Goal: Task Accomplishment & Management: Complete application form

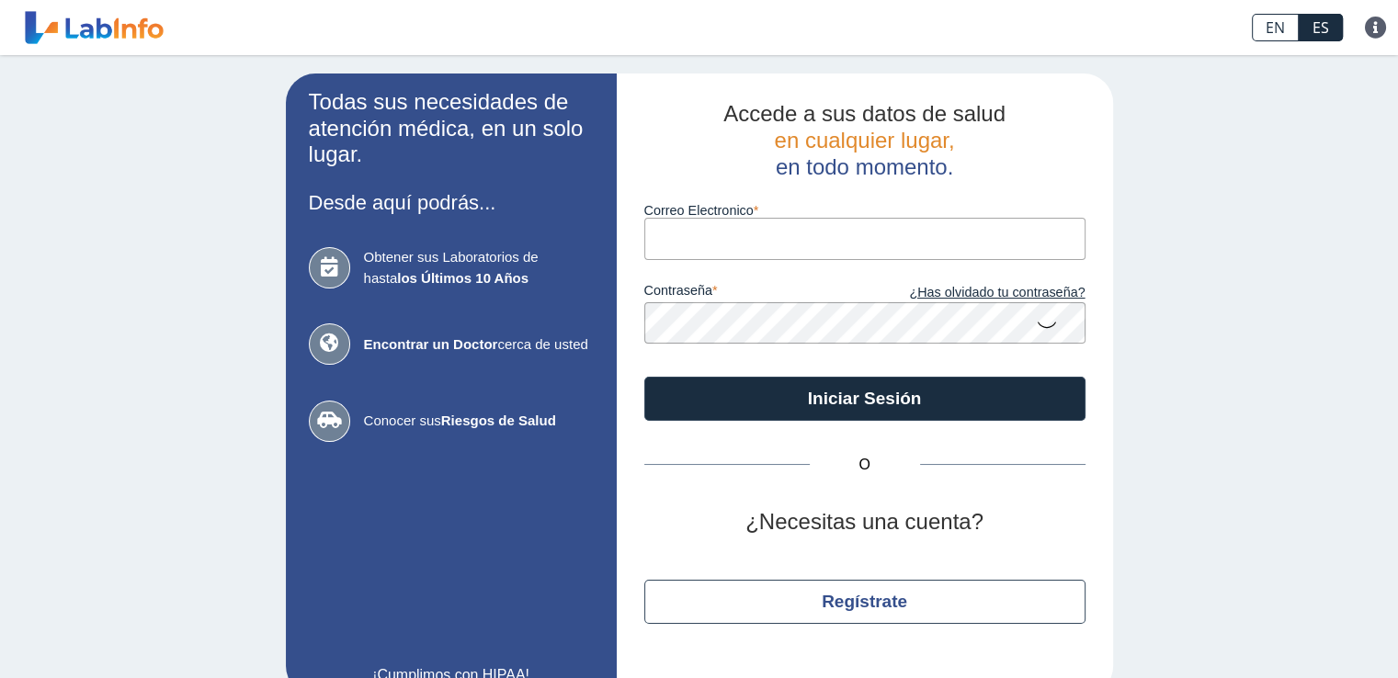
drag, startPoint x: 0, startPoint y: 0, endPoint x: 761, endPoint y: 240, distance: 798.1
click at [761, 240] on input "Correo Electronico" at bounding box center [864, 238] width 441 height 41
type input "[EMAIL_ADDRESS][DOMAIN_NAME]"
click at [1036, 317] on icon at bounding box center [1047, 324] width 22 height 36
click at [401, 317] on app-login "Todas sus necesidades de atención médica, en un solo lugar. Desde aquí podrás..…" at bounding box center [699, 385] width 827 height 622
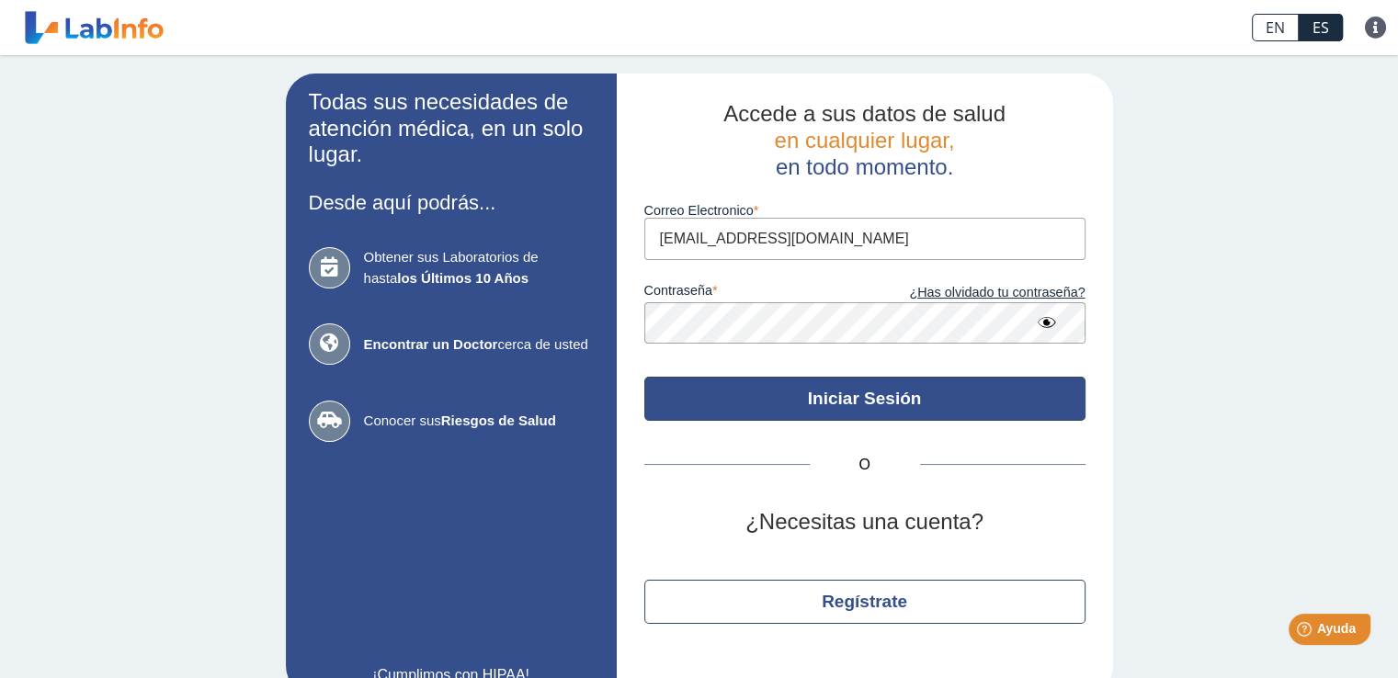
click at [839, 393] on button "Iniciar Sesión" at bounding box center [864, 399] width 441 height 44
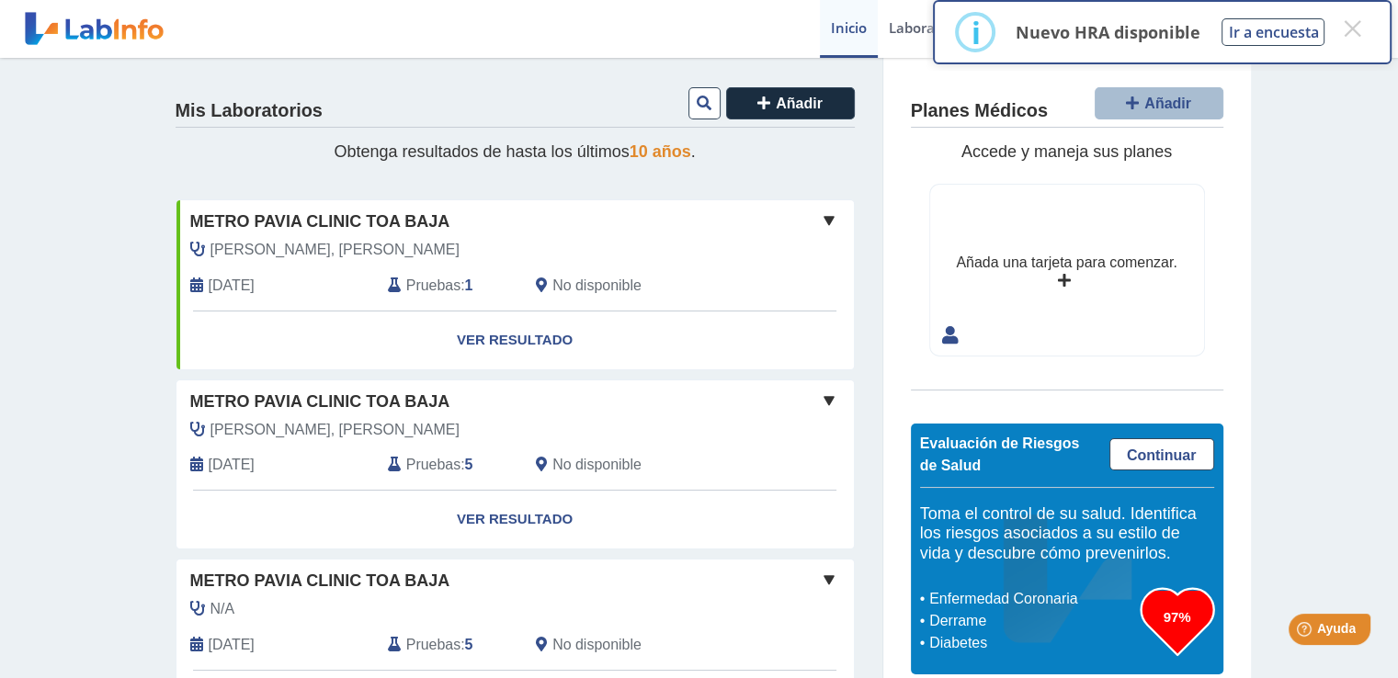
click at [820, 211] on span at bounding box center [829, 221] width 22 height 22
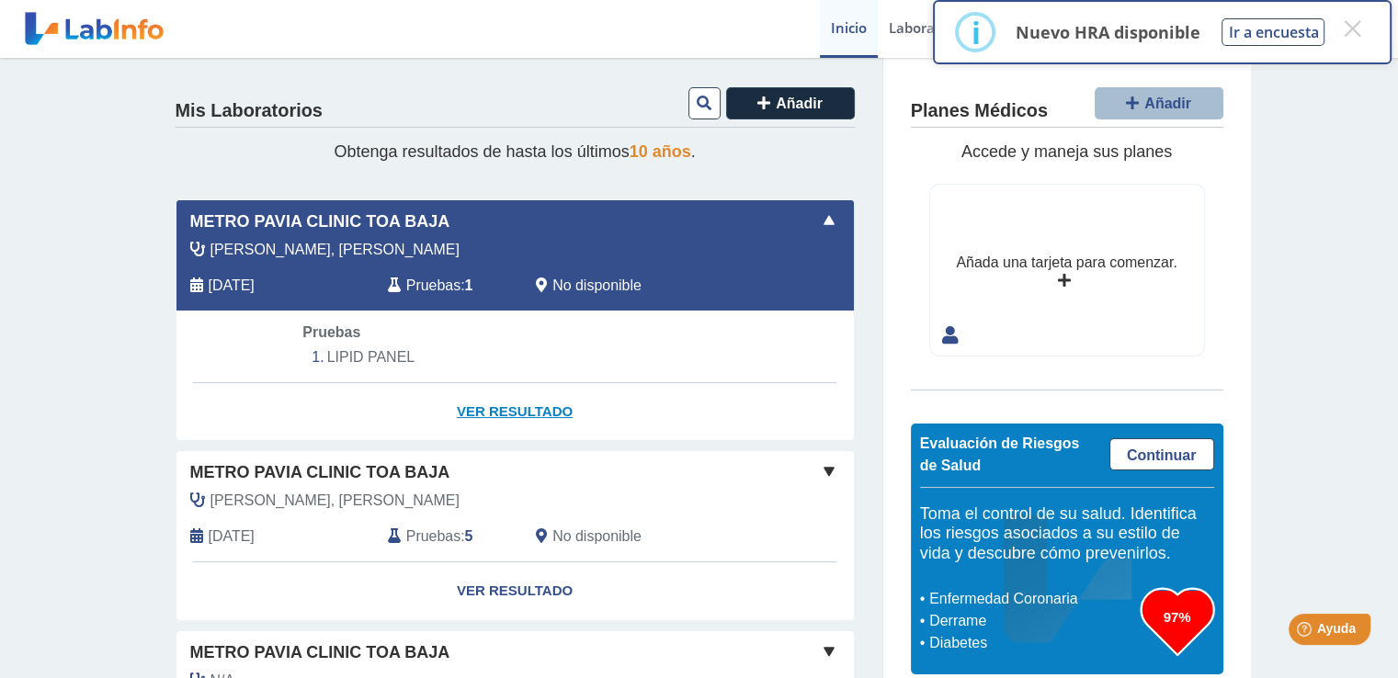
click at [538, 410] on link "Ver Resultado" at bounding box center [514, 412] width 677 height 58
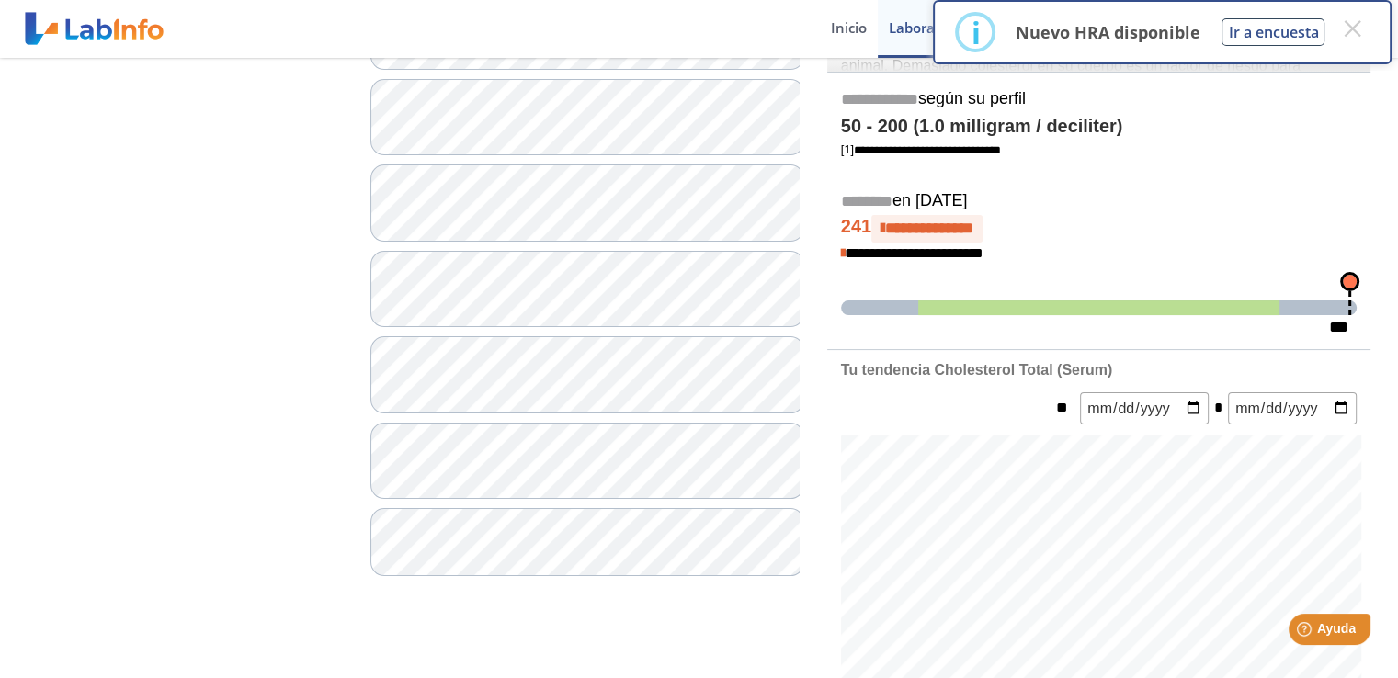
scroll to position [206, 0]
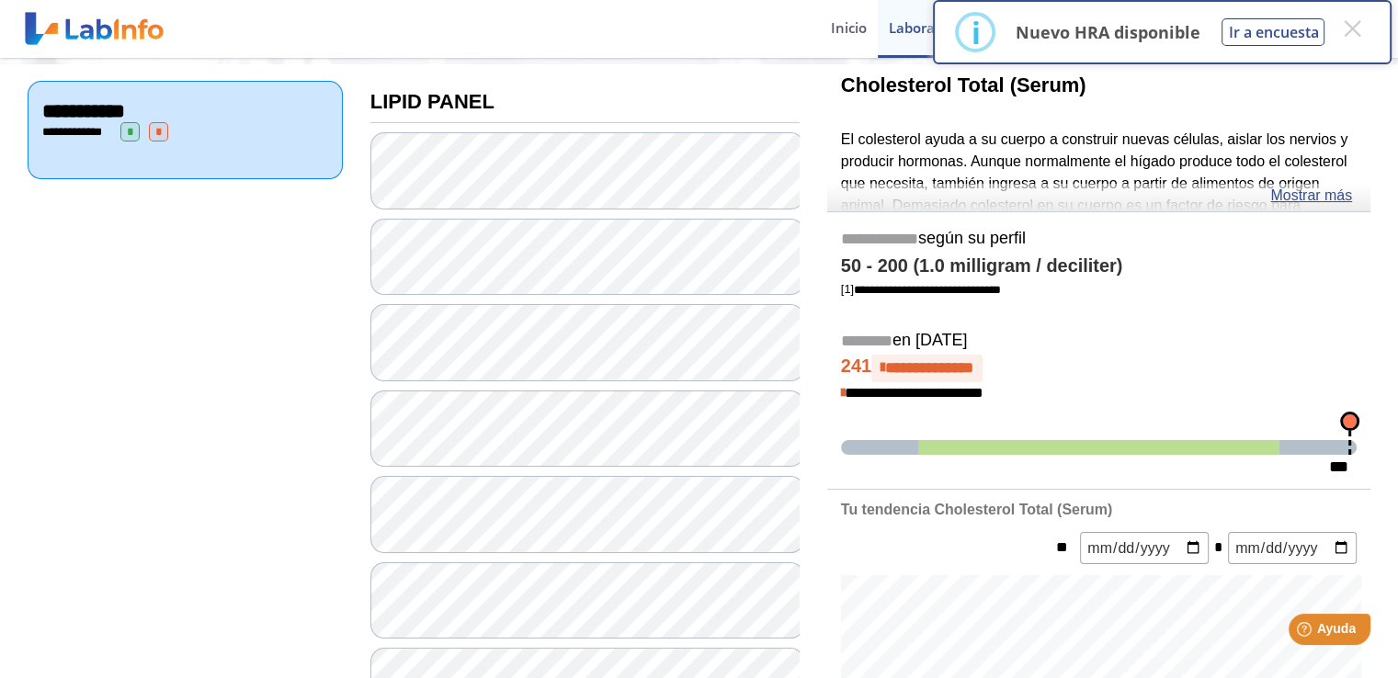
click at [1309, 193] on link "Mostrar más" at bounding box center [1311, 196] width 82 height 22
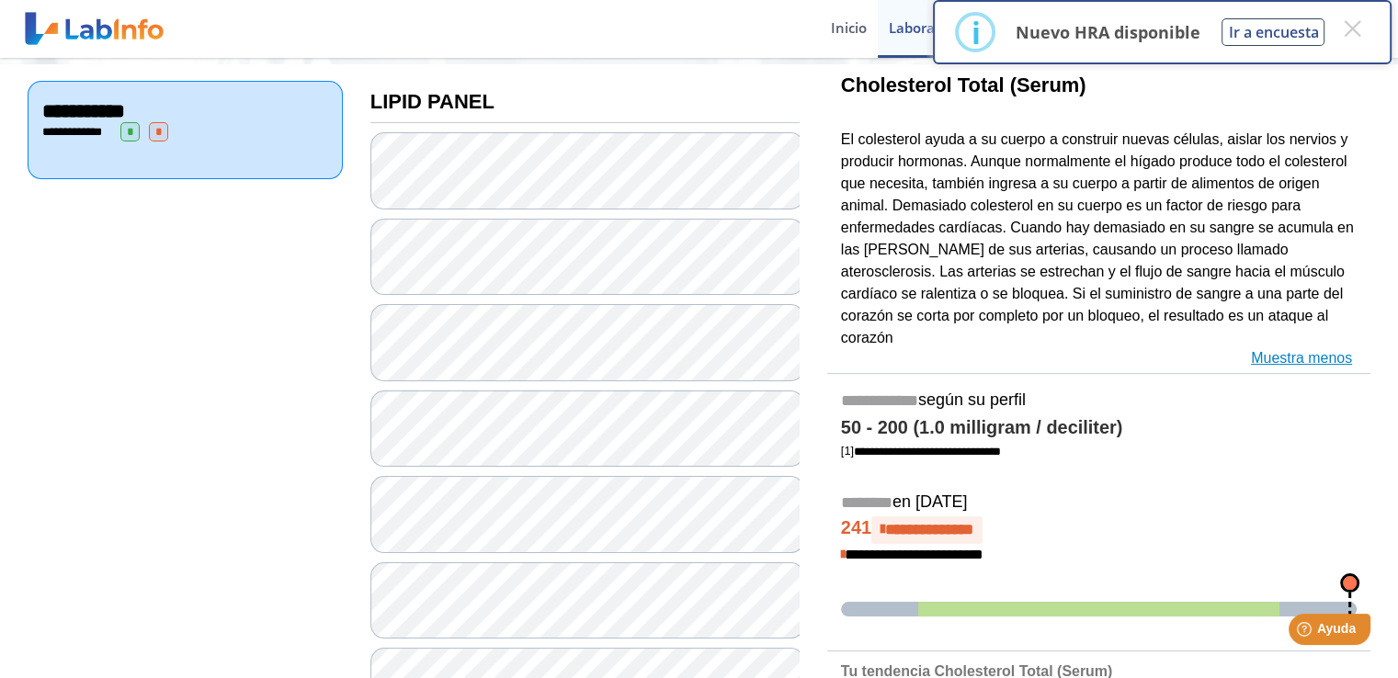
click at [1274, 347] on link "Muestra menos" at bounding box center [1301, 358] width 101 height 22
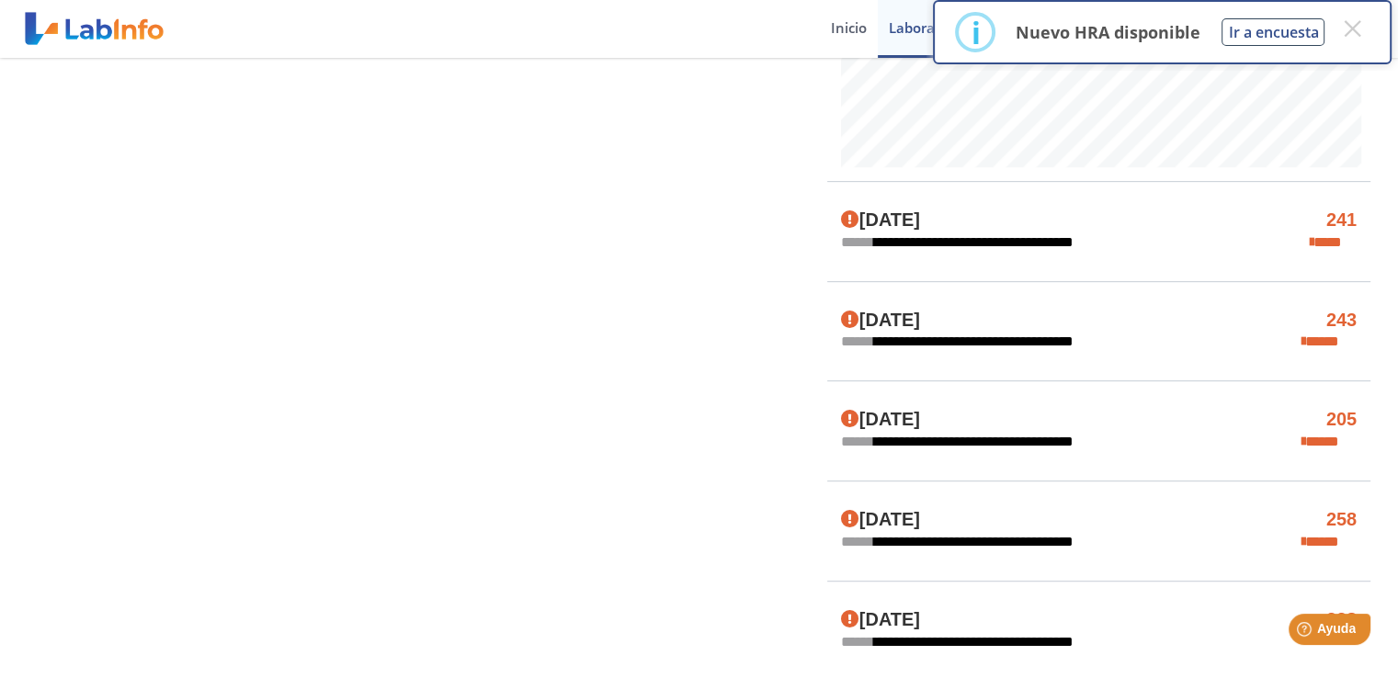
scroll to position [666, 0]
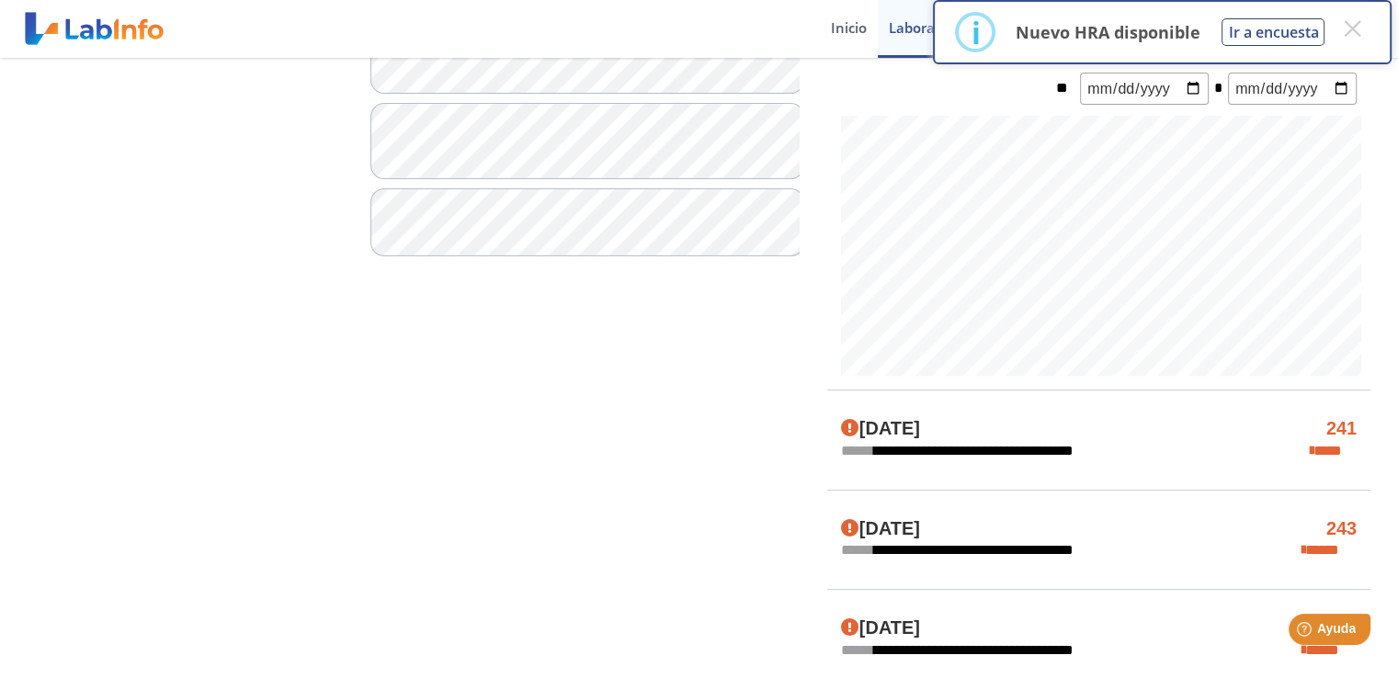
click at [1191, 85] on input "date" at bounding box center [1144, 89] width 129 height 32
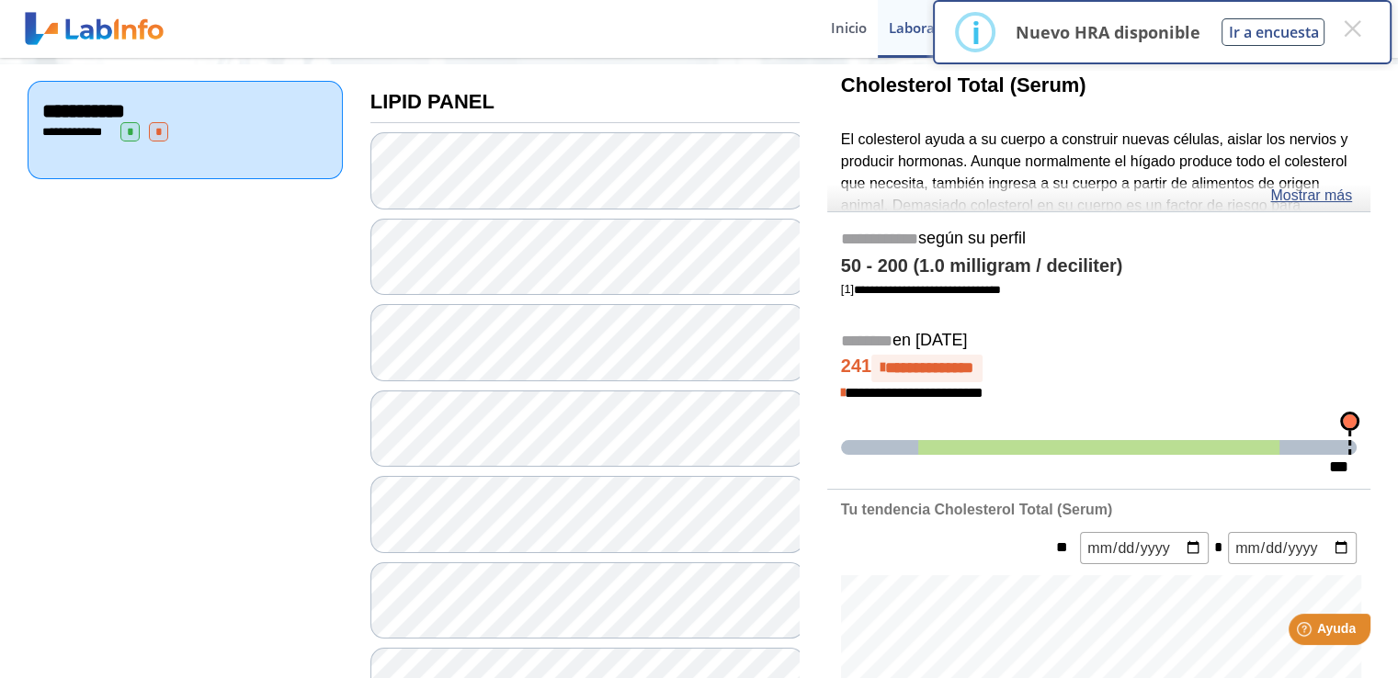
scroll to position [206, 0]
click at [132, 129] on span "*" at bounding box center [129, 131] width 19 height 19
click at [54, 129] on span "**********" at bounding box center [76, 132] width 51 height 12
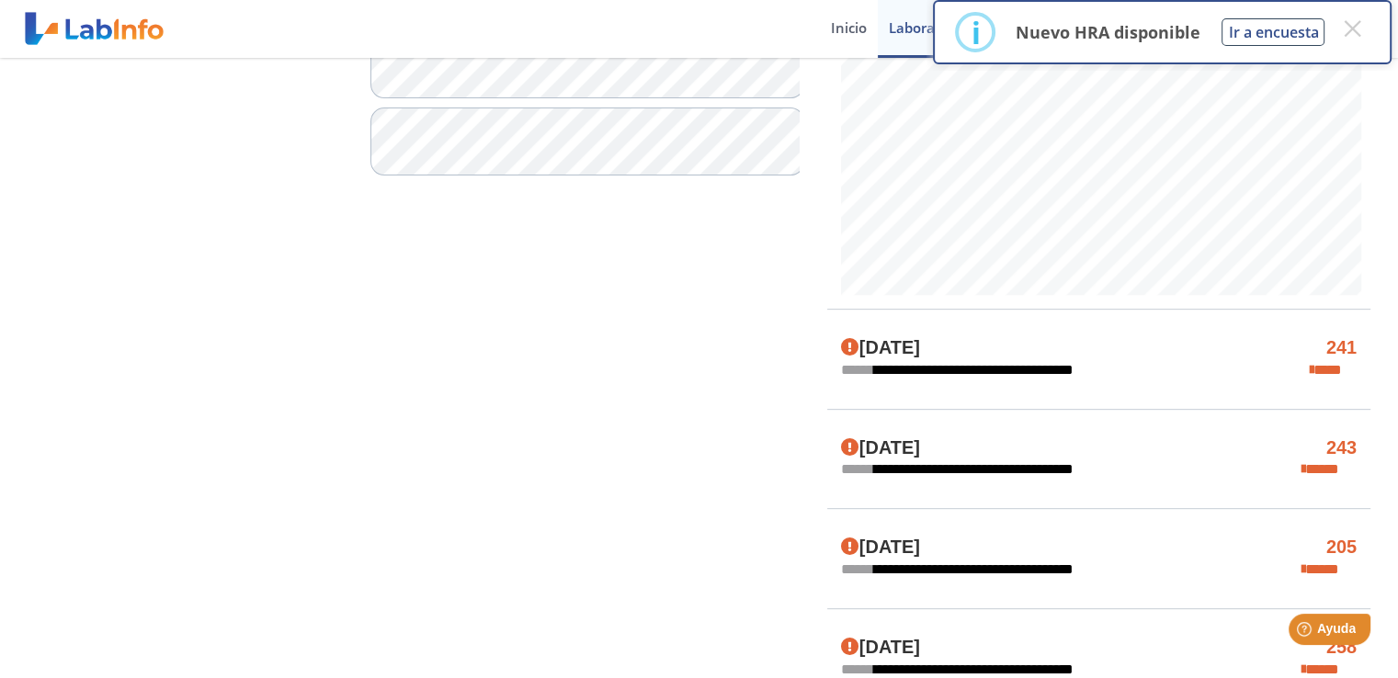
scroll to position [849, 0]
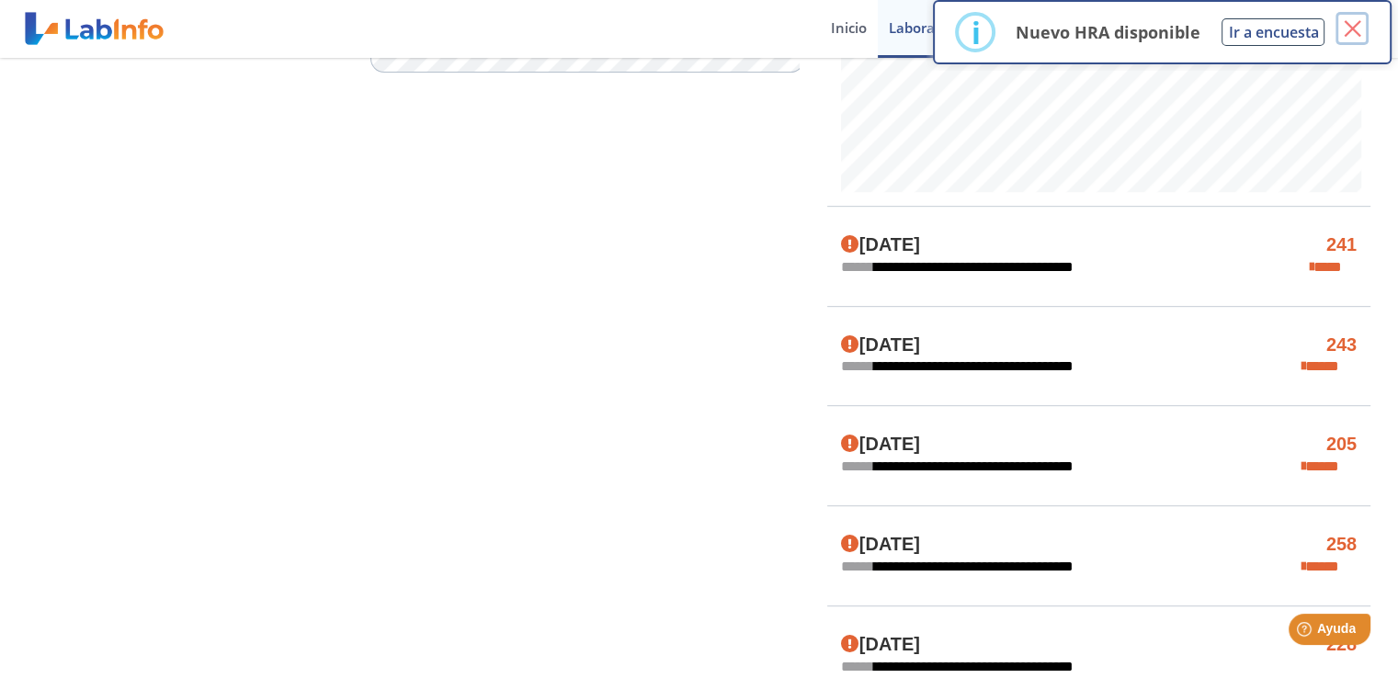
click at [1356, 15] on button "×" at bounding box center [1352, 28] width 33 height 33
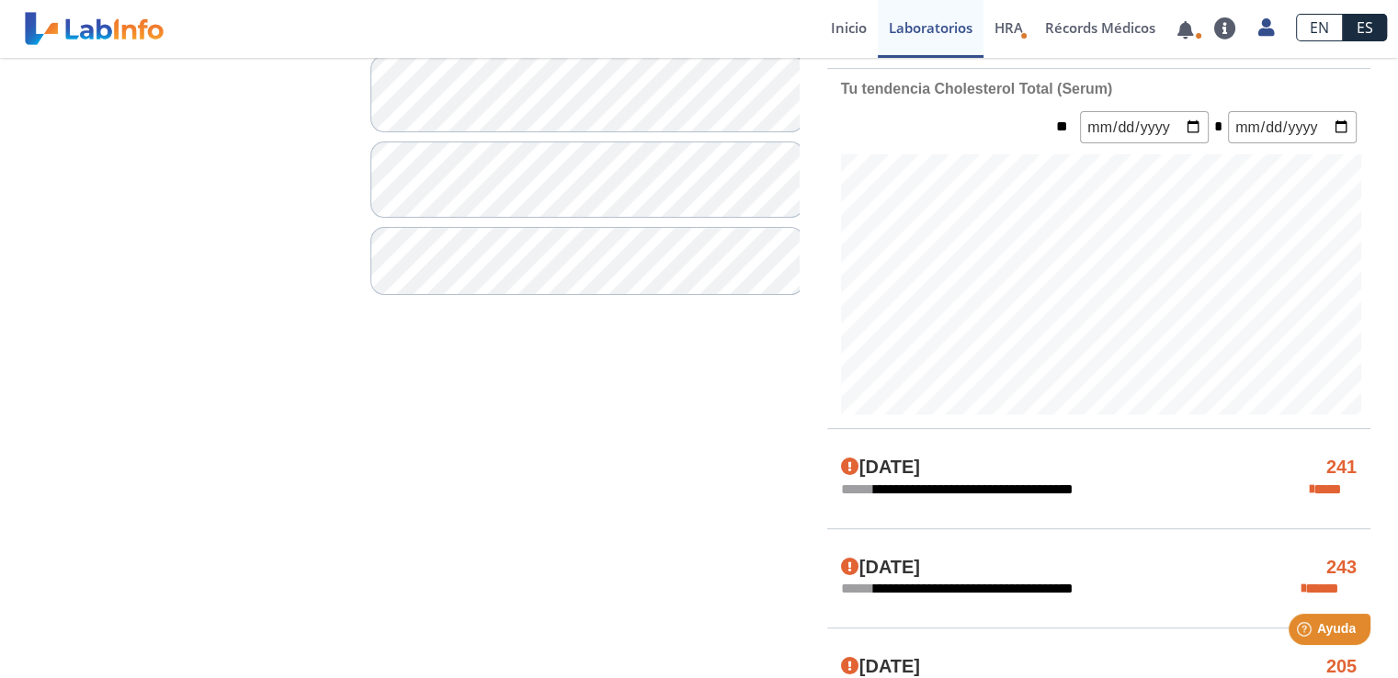
scroll to position [482, 0]
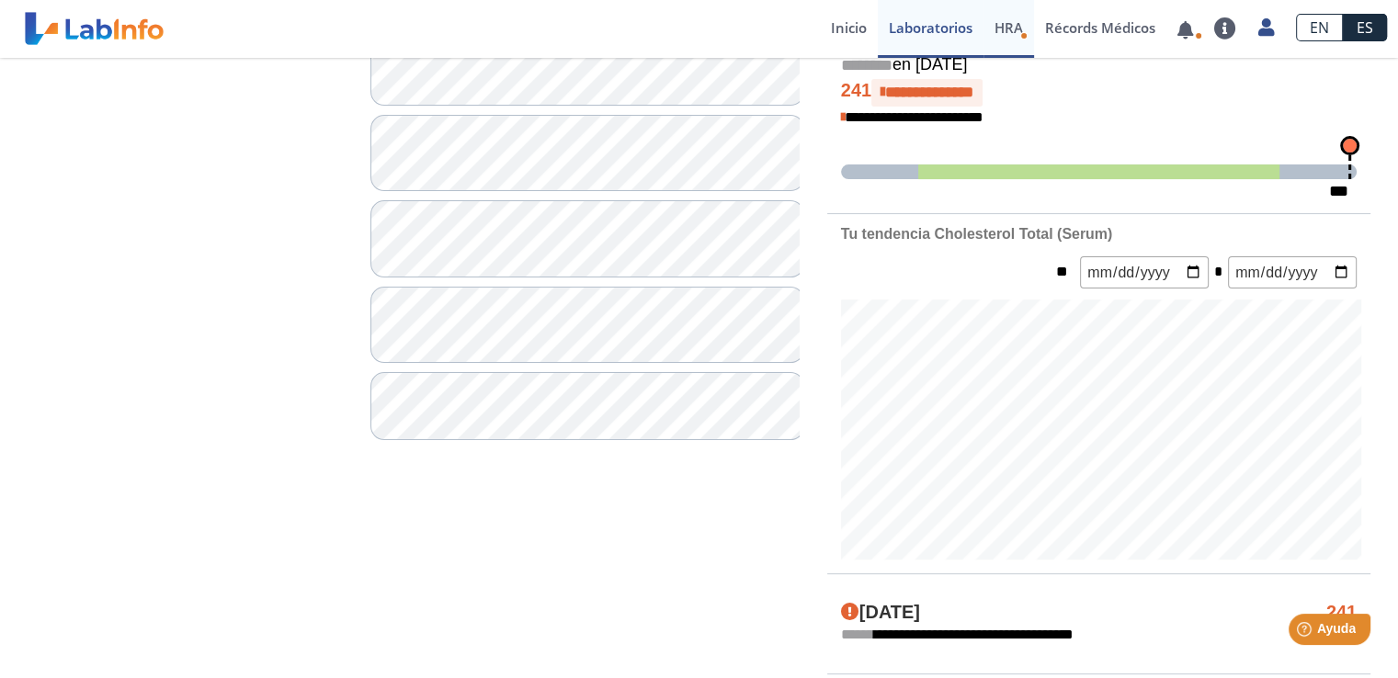
click at [1008, 27] on span "HRA" at bounding box center [1009, 27] width 28 height 18
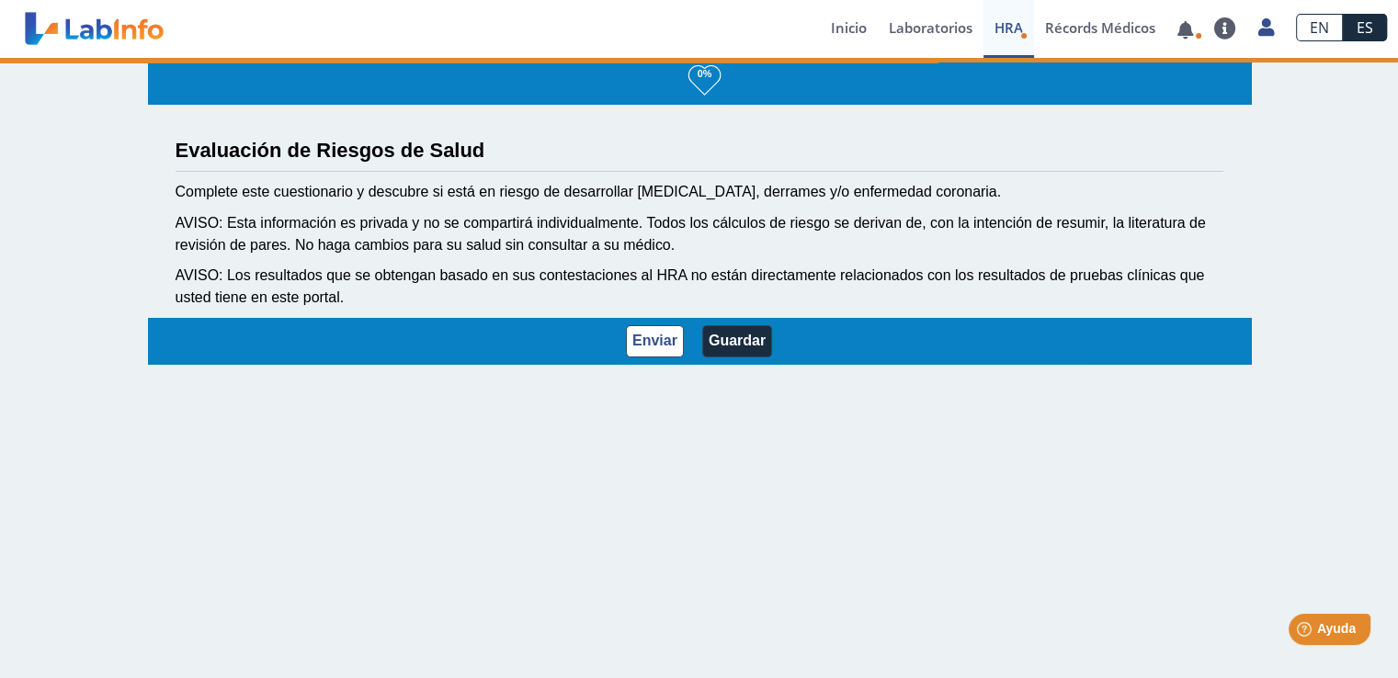
scroll to position [2, 0]
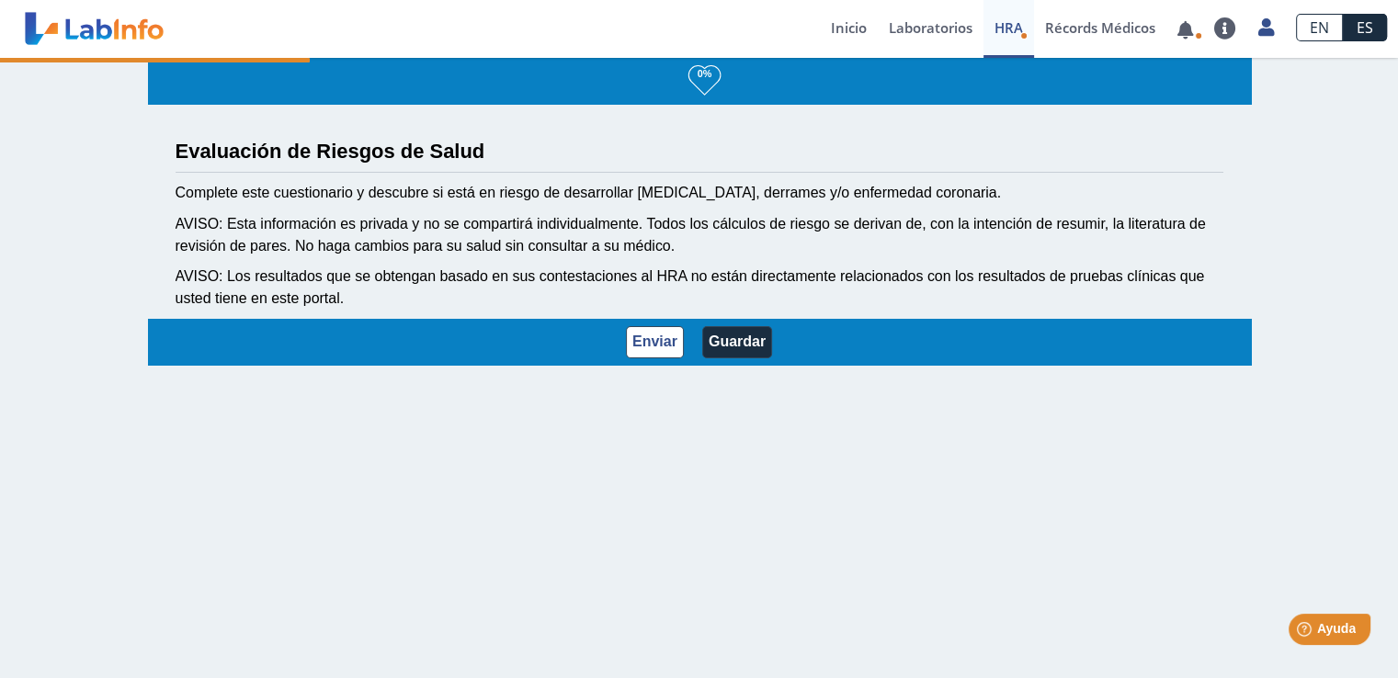
select select "3: 229"
select select "12: 273"
select select "7: 280"
select select "2: 134"
select select "1: 168"
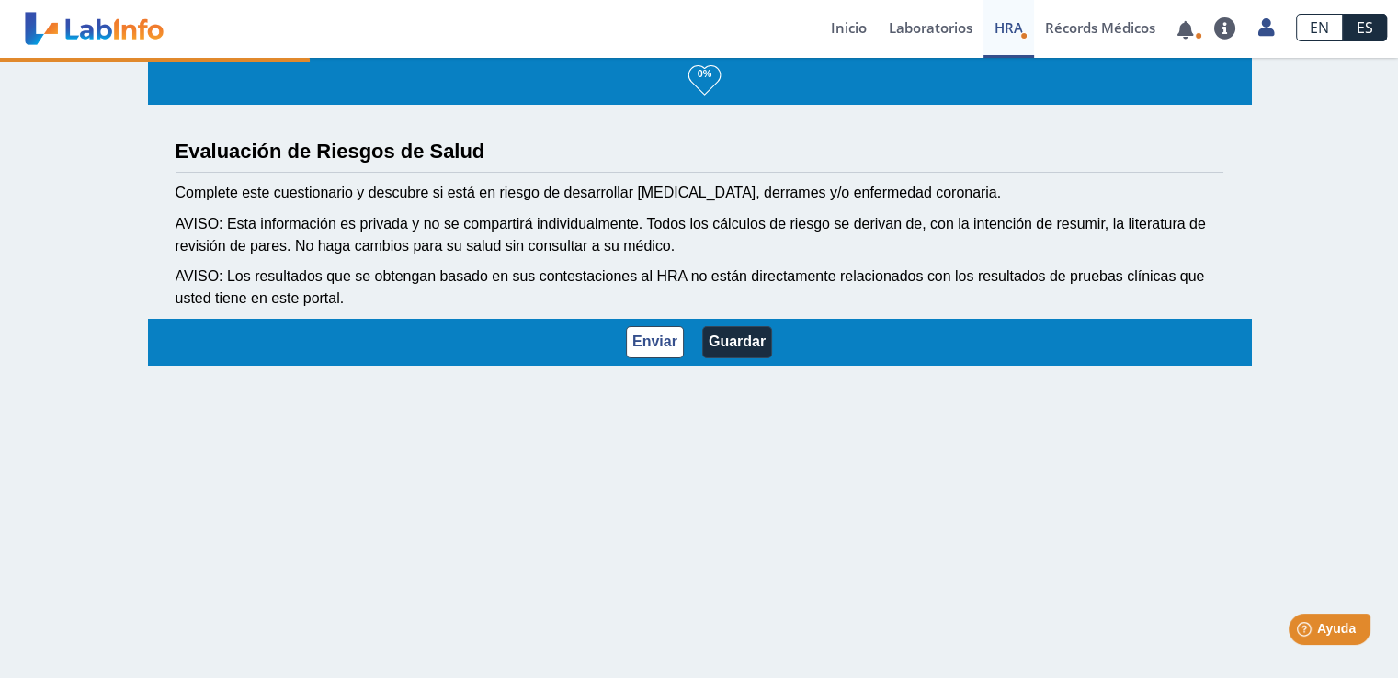
select select "3: 145"
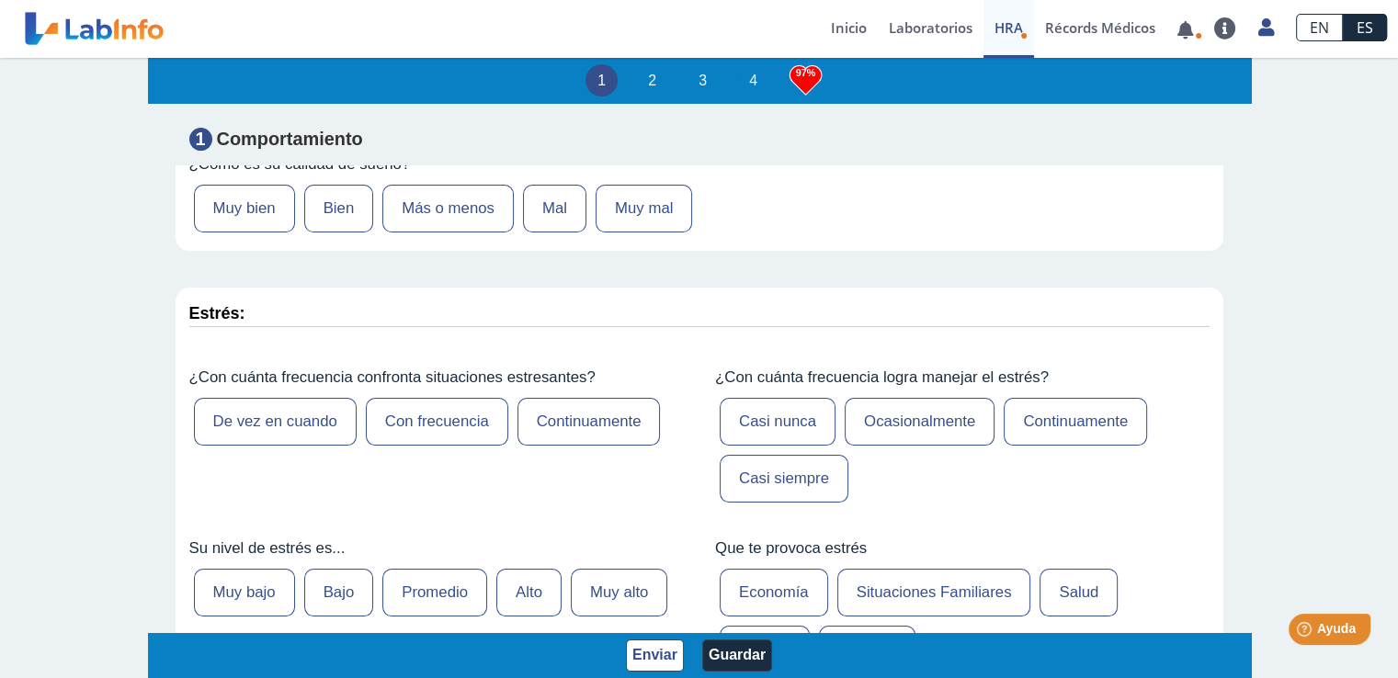
scroll to position [276, 0]
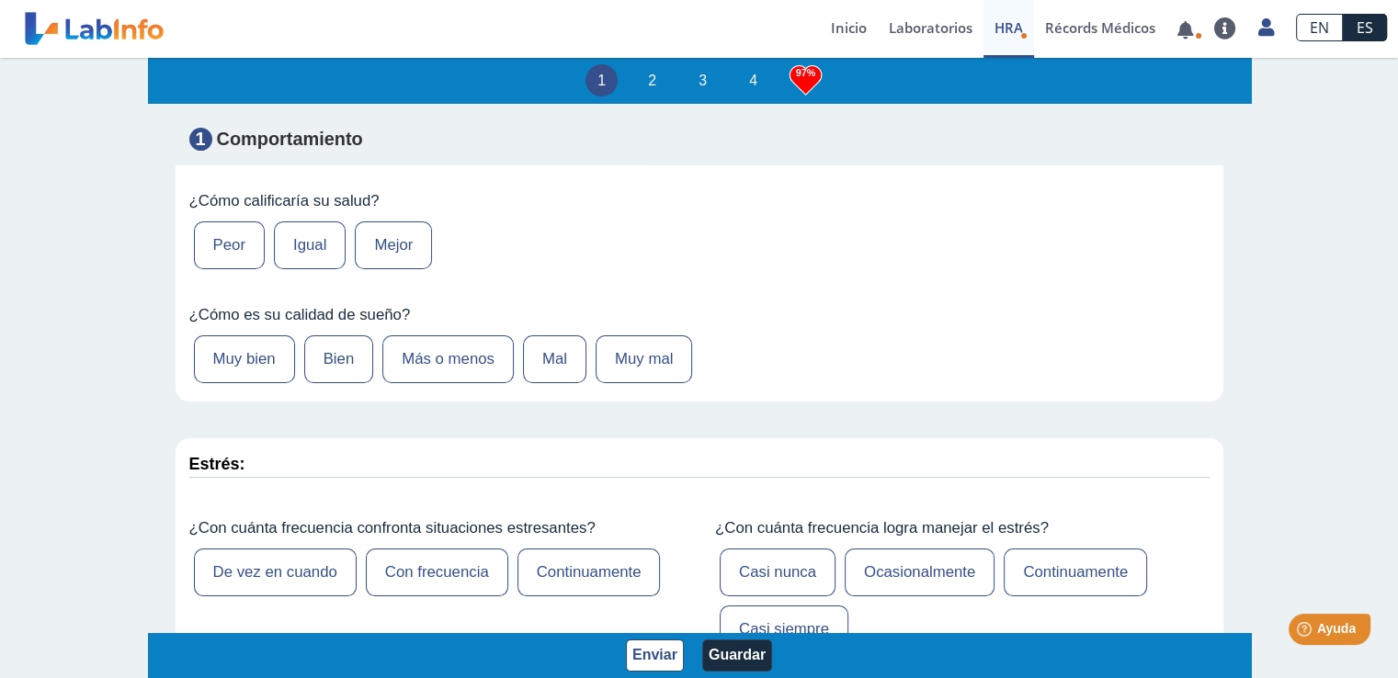
click at [312, 251] on label "Igual" at bounding box center [310, 246] width 72 height 48
click at [0, 0] on input "Igual" at bounding box center [0, 0] width 0 height 0
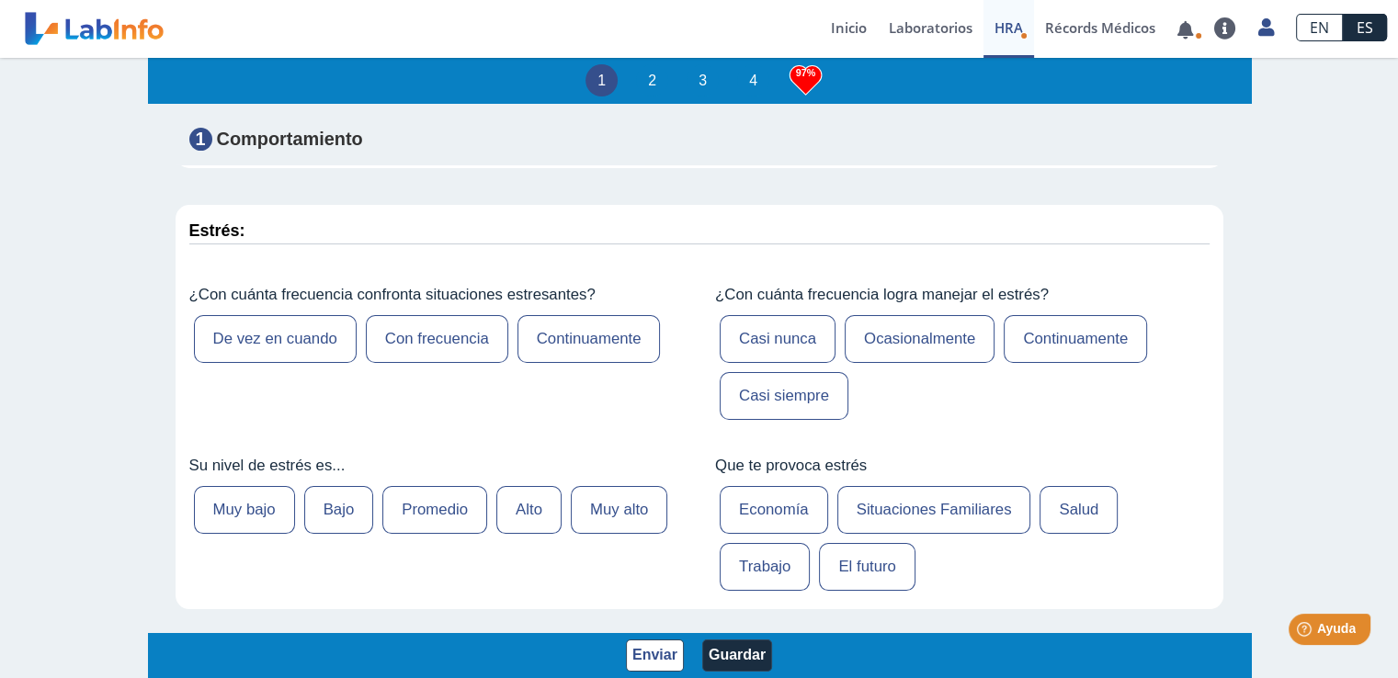
scroll to position [552, 0]
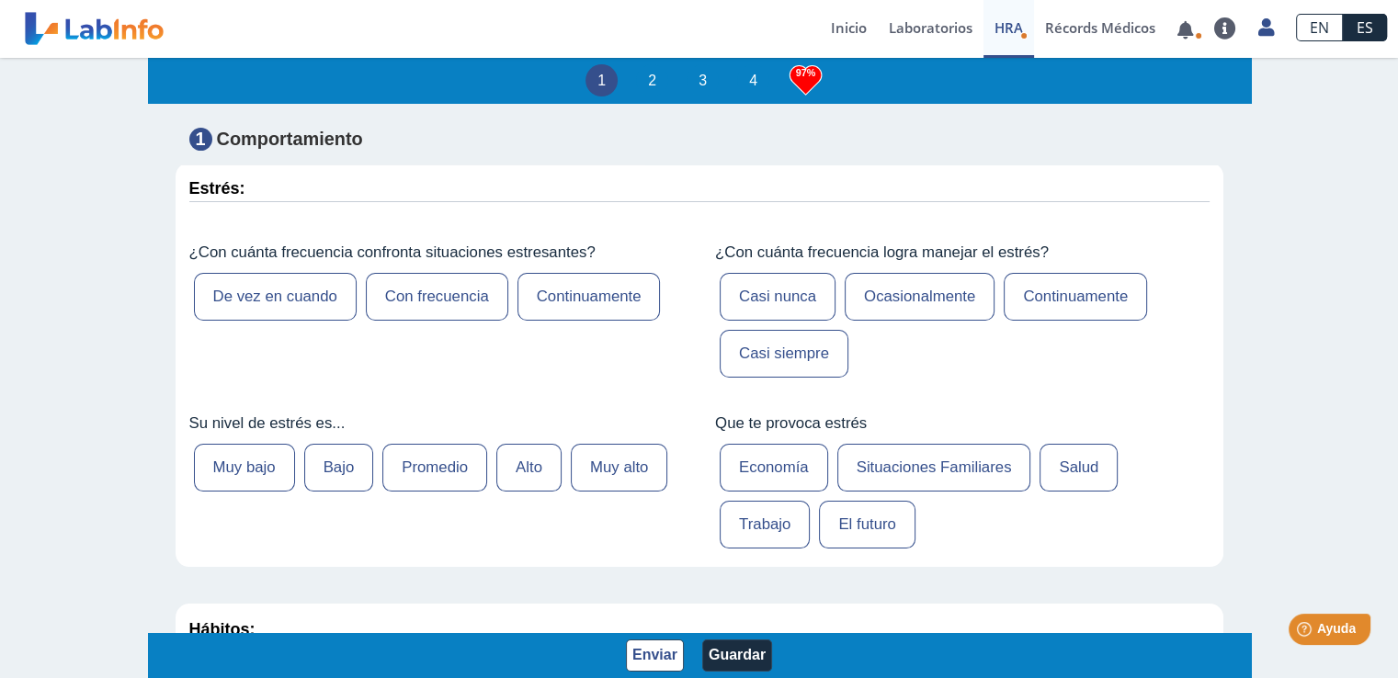
click at [744, 459] on label "Economía" at bounding box center [774, 468] width 108 height 48
click at [0, 0] on input "Economía" at bounding box center [0, 0] width 0 height 0
click at [734, 516] on label "Trabajo" at bounding box center [765, 525] width 90 height 48
click at [0, 0] on input "Trabajo" at bounding box center [0, 0] width 0 height 0
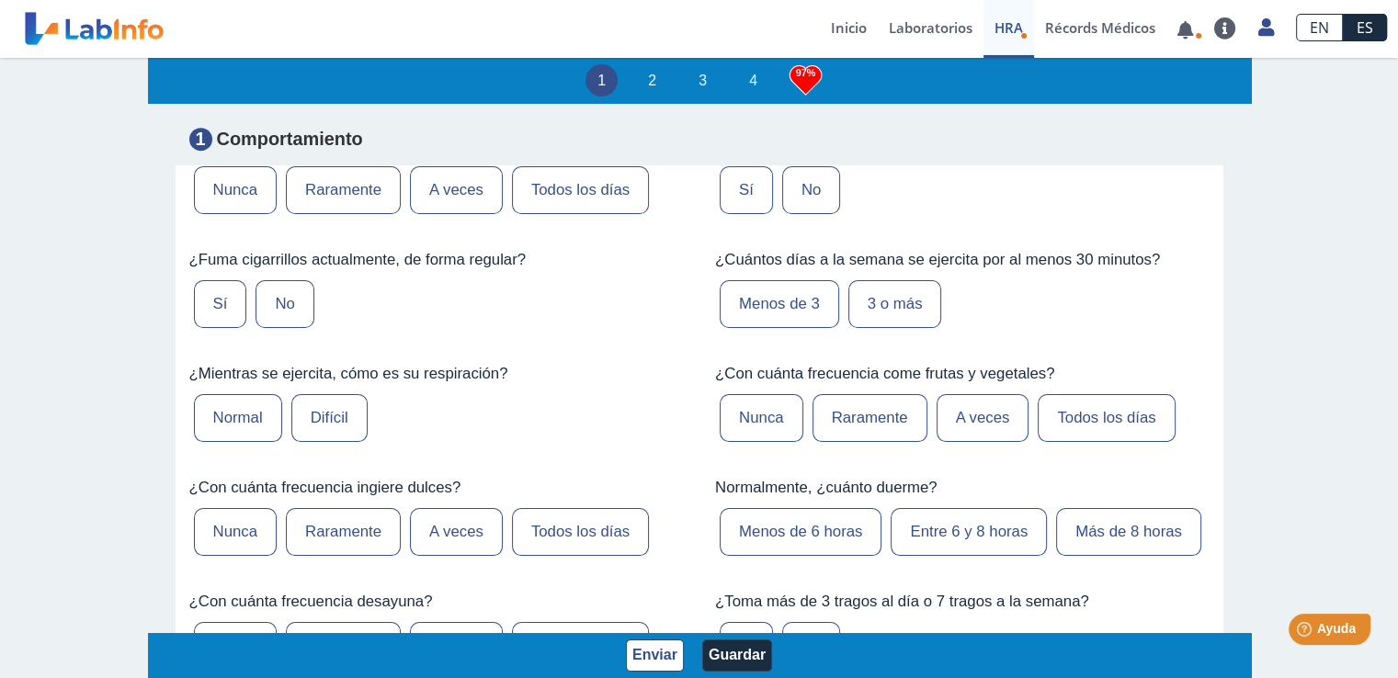
scroll to position [1103, 0]
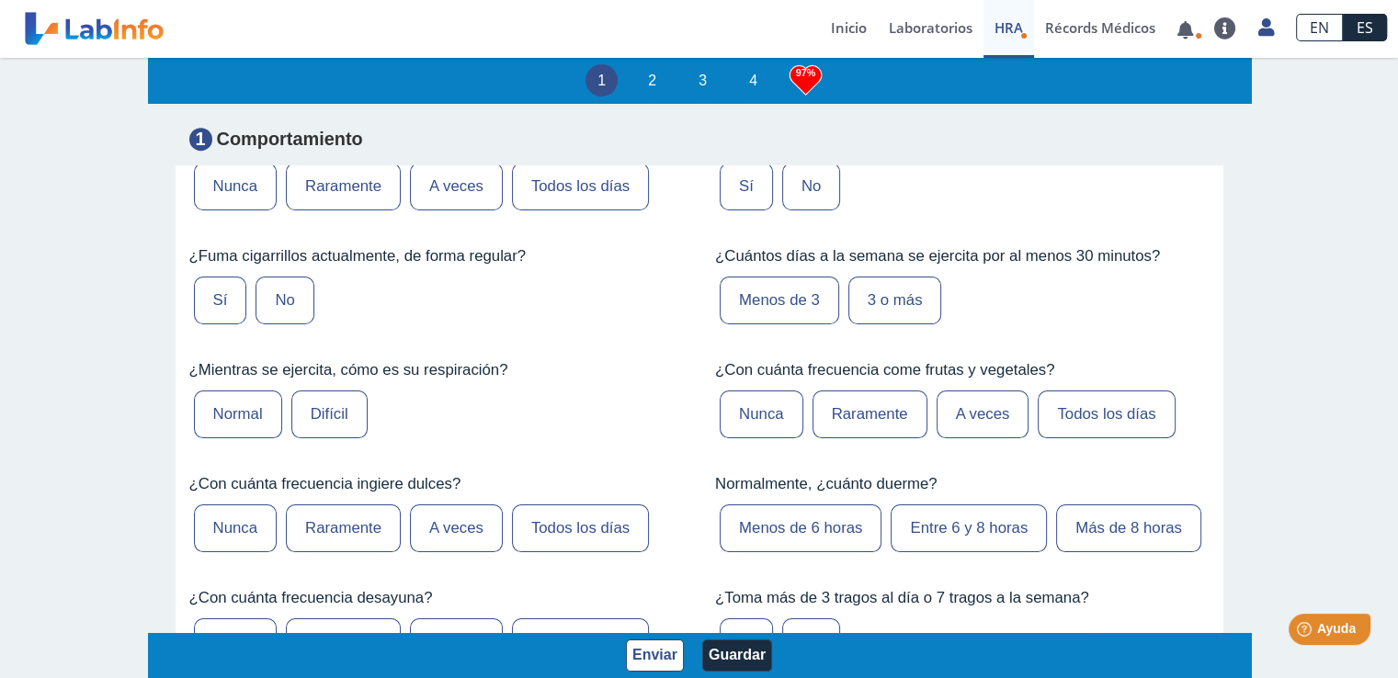
click at [802, 282] on label "Menos de 3" at bounding box center [780, 301] width 120 height 48
click at [0, 0] on input "Menos de 3" at bounding box center [0, 0] width 0 height 0
click at [801, 176] on label "No" at bounding box center [811, 187] width 58 height 48
click at [0, 0] on input "No" at bounding box center [0, 0] width 0 height 0
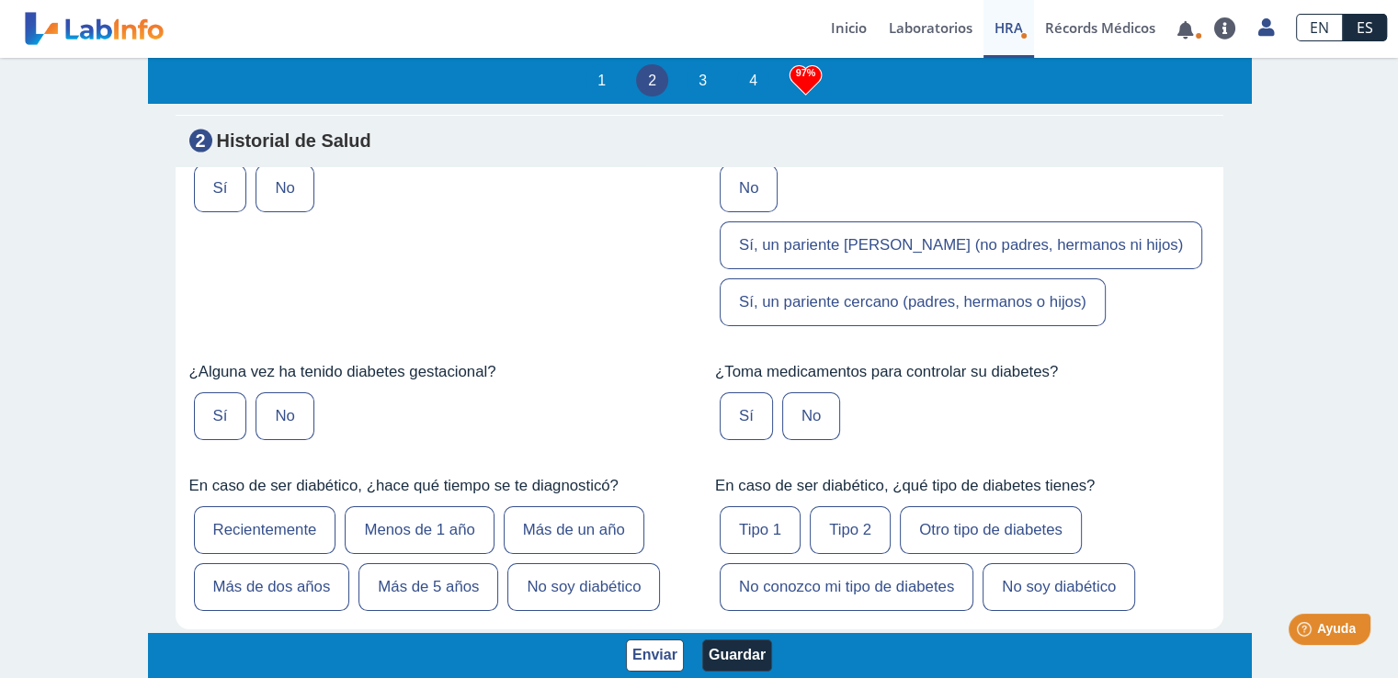
scroll to position [3585, 0]
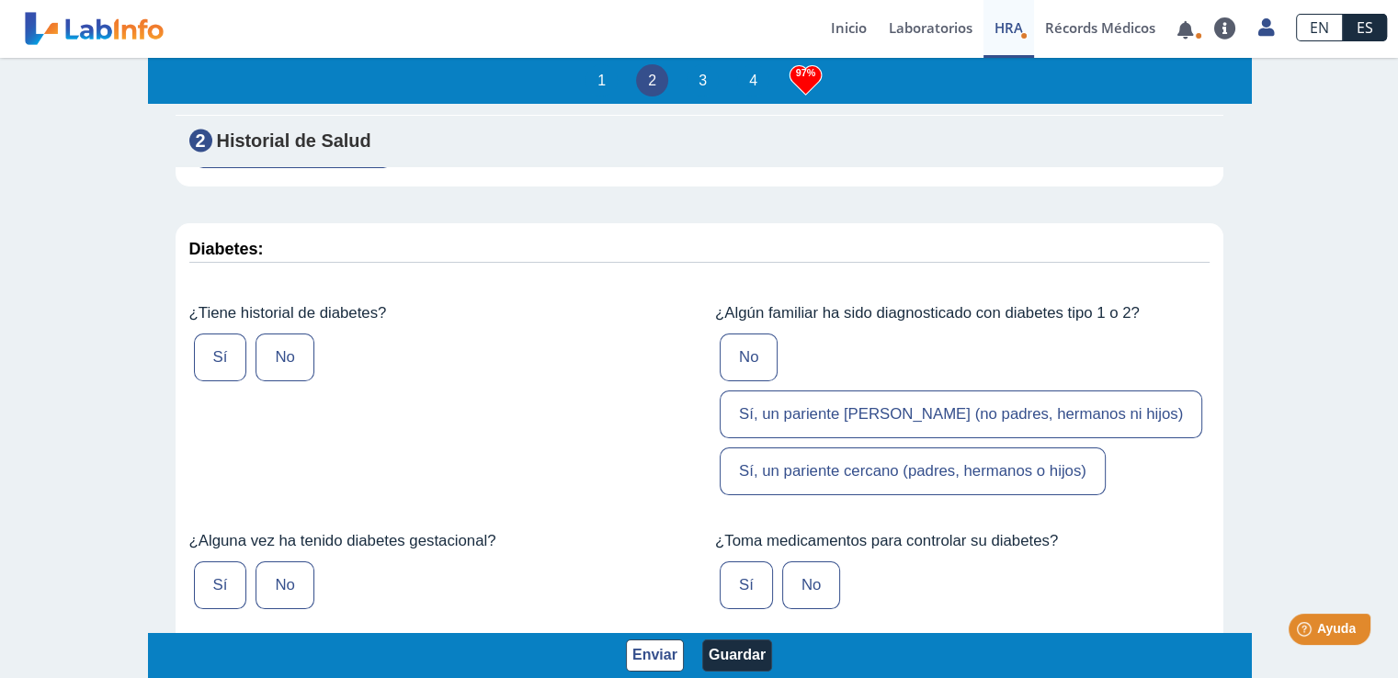
click at [740, 381] on label "No" at bounding box center [749, 358] width 58 height 48
click at [0, 0] on input "No" at bounding box center [0, 0] width 0 height 0
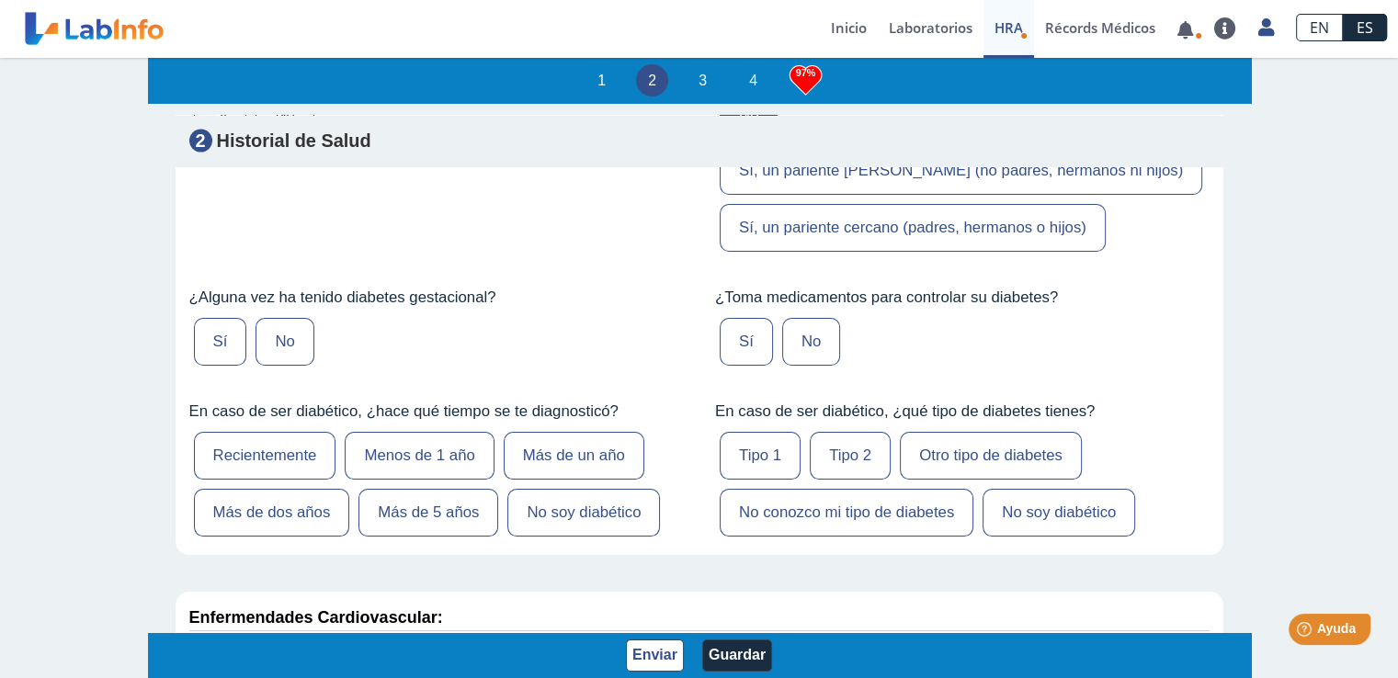
scroll to position [3861, 0]
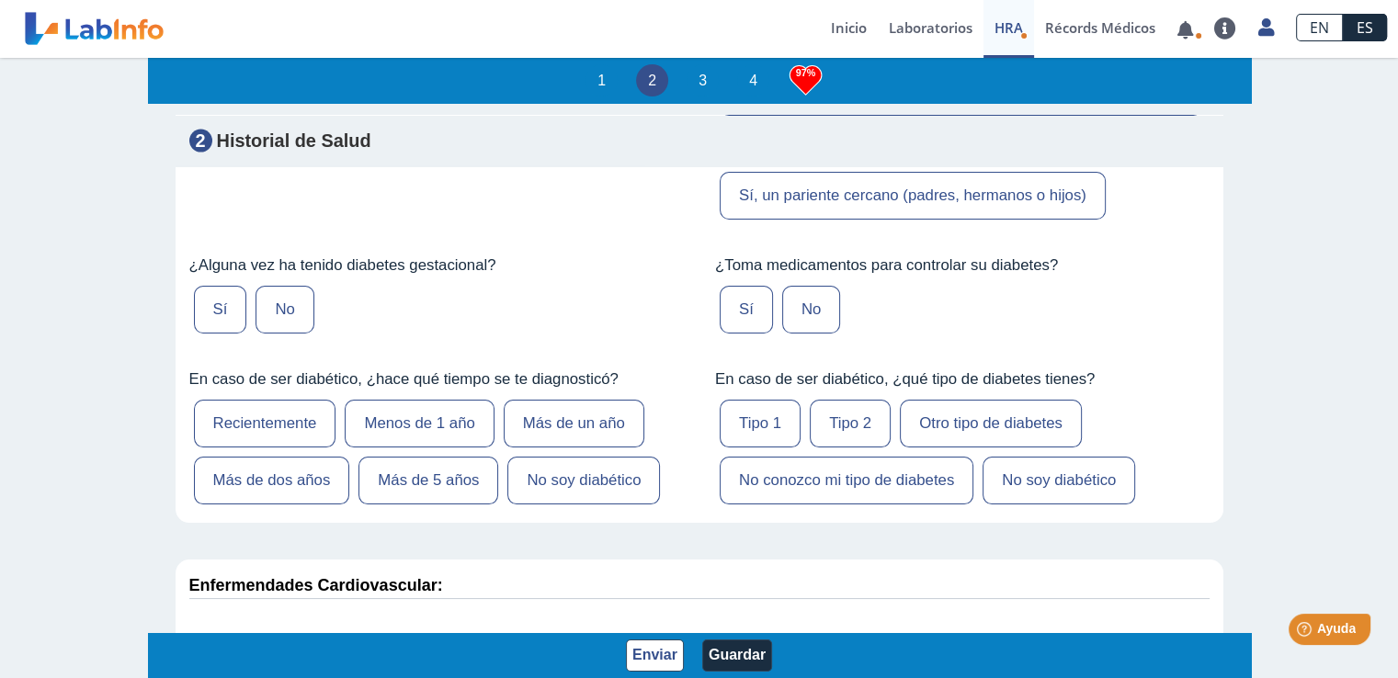
click at [278, 286] on label "No" at bounding box center [285, 310] width 58 height 48
click at [0, 0] on input "No" at bounding box center [0, 0] width 0 height 0
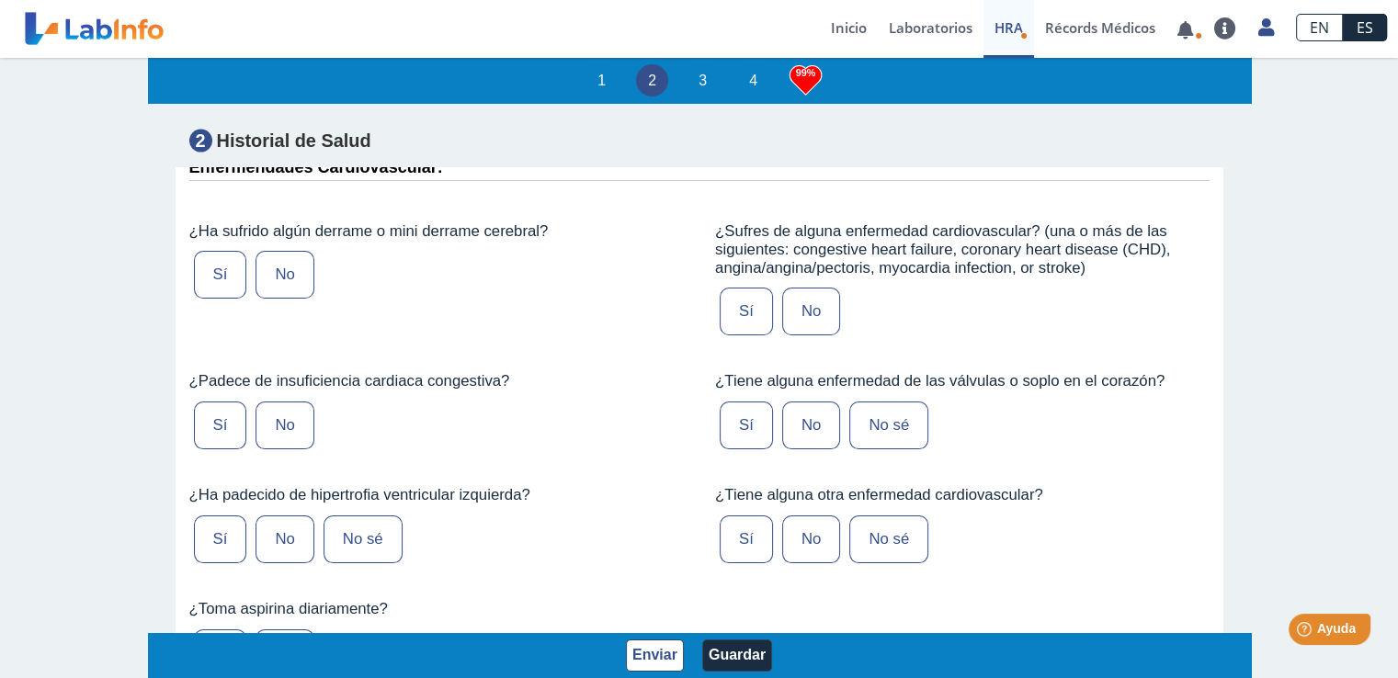
scroll to position [4320, 0]
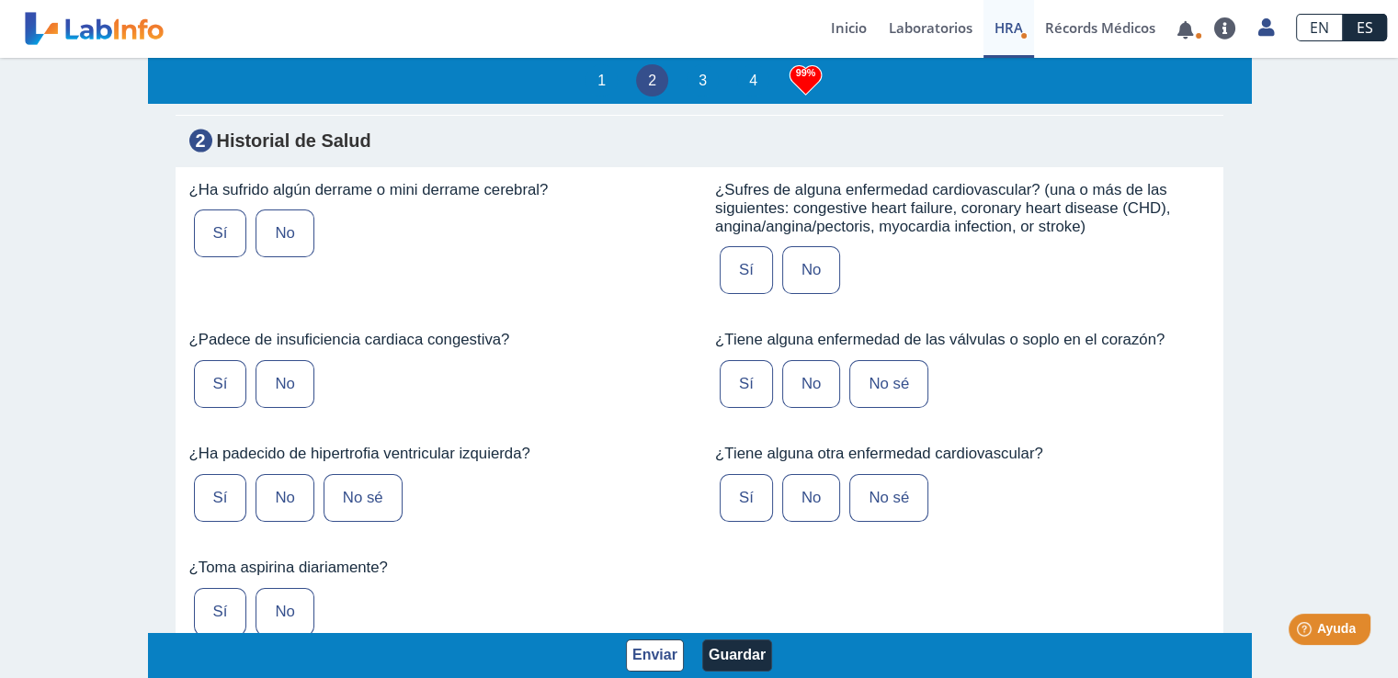
click at [735, 360] on label "Sí" at bounding box center [746, 384] width 53 height 48
click at [0, 0] on input "Sí" at bounding box center [0, 0] width 0 height 0
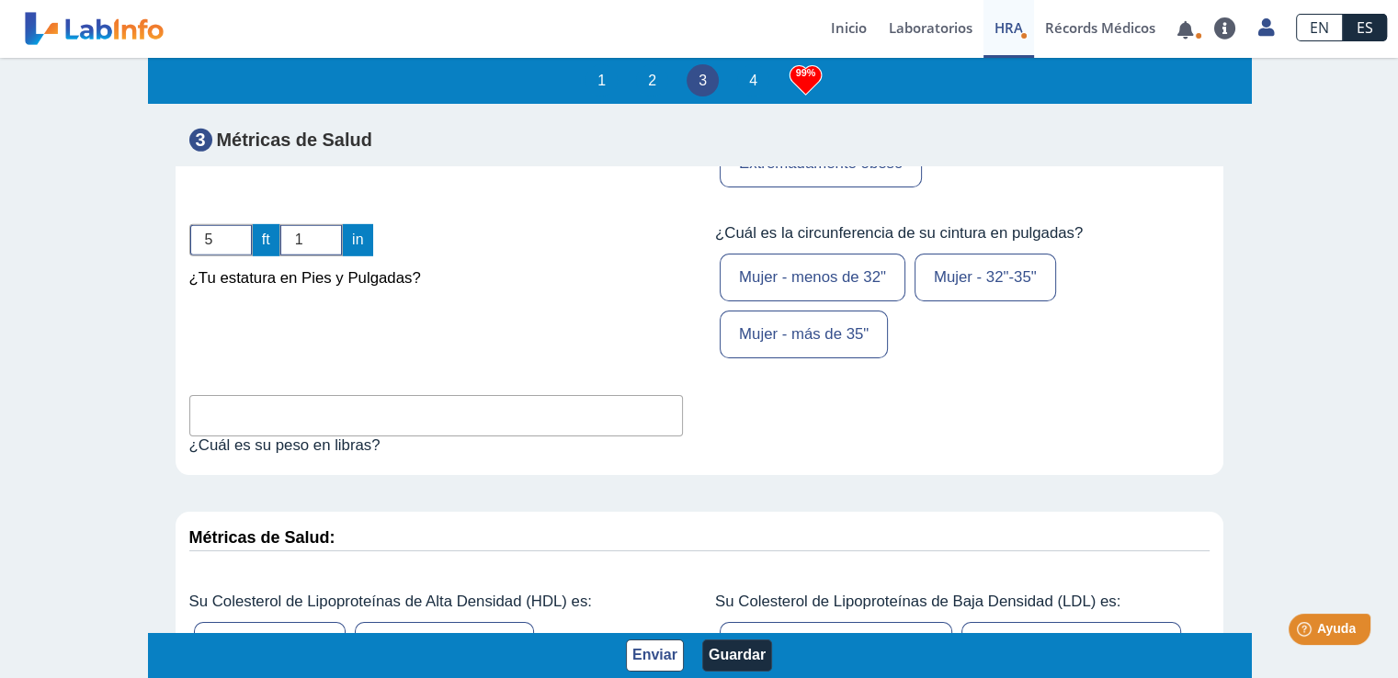
scroll to position [5791, 0]
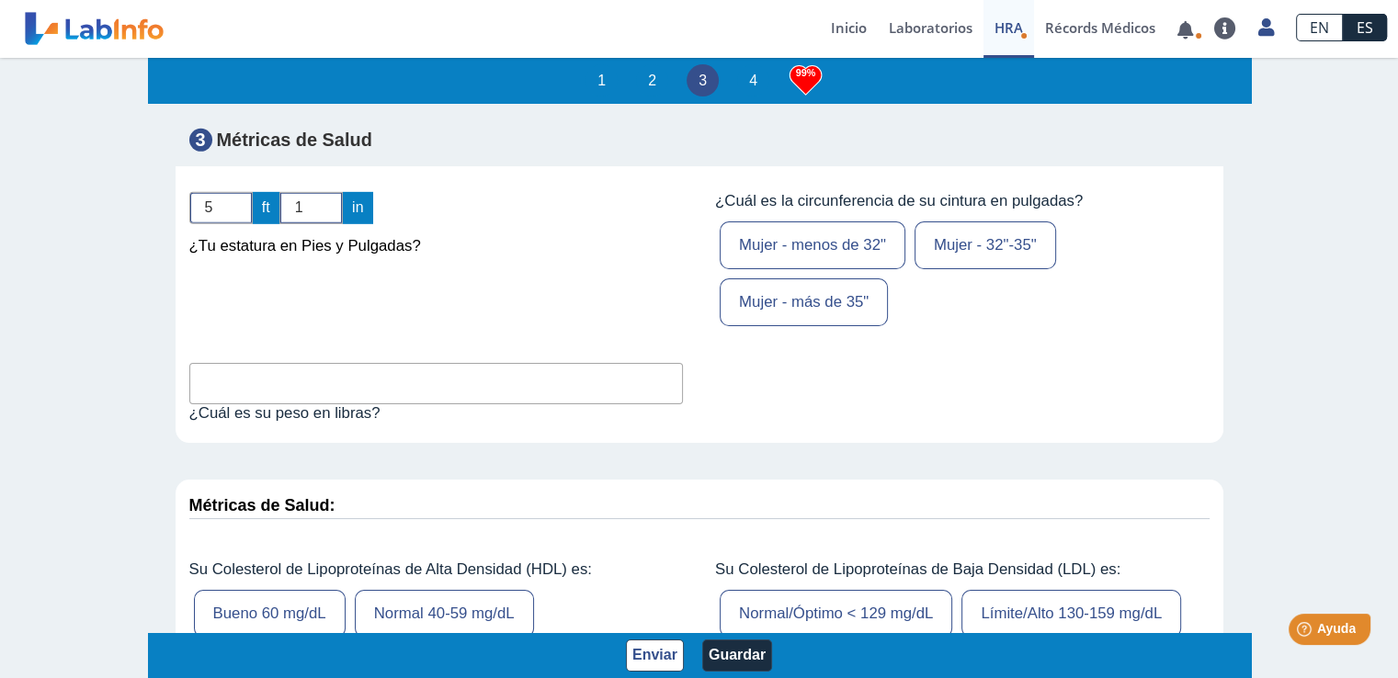
click at [268, 363] on input "text" at bounding box center [436, 383] width 495 height 41
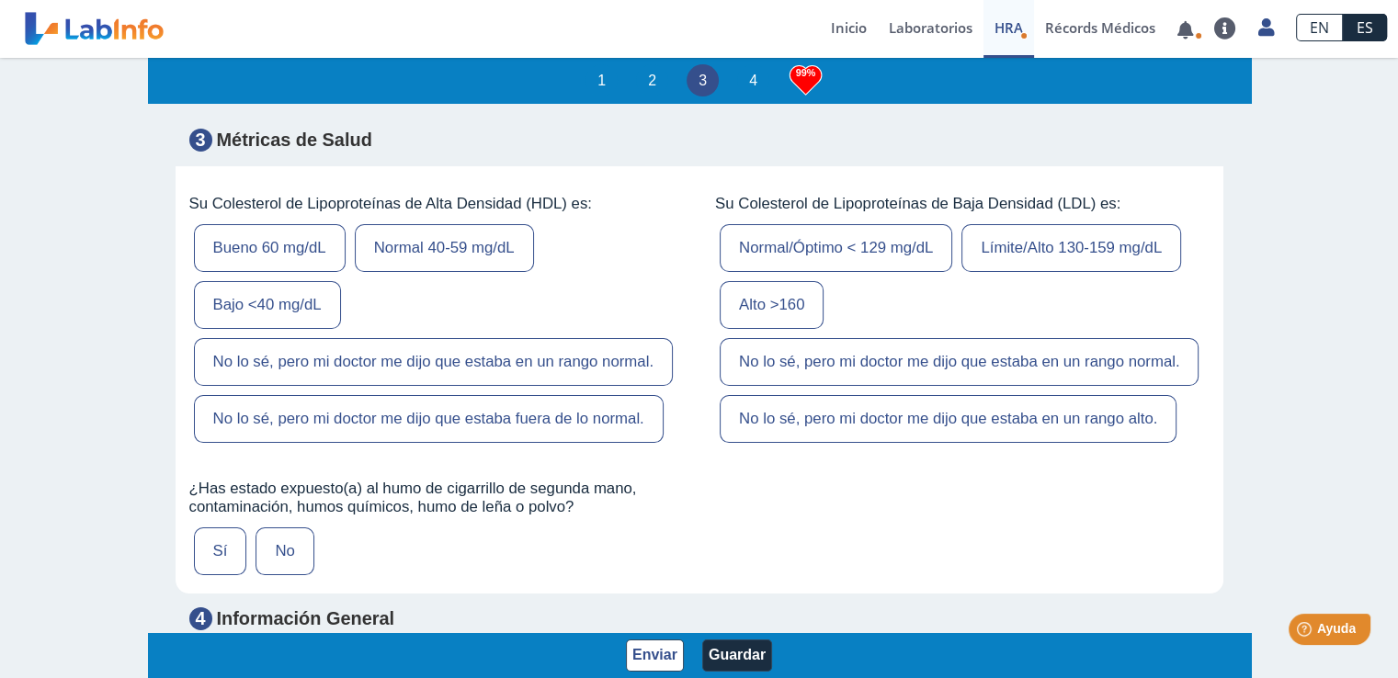
scroll to position [6065, 0]
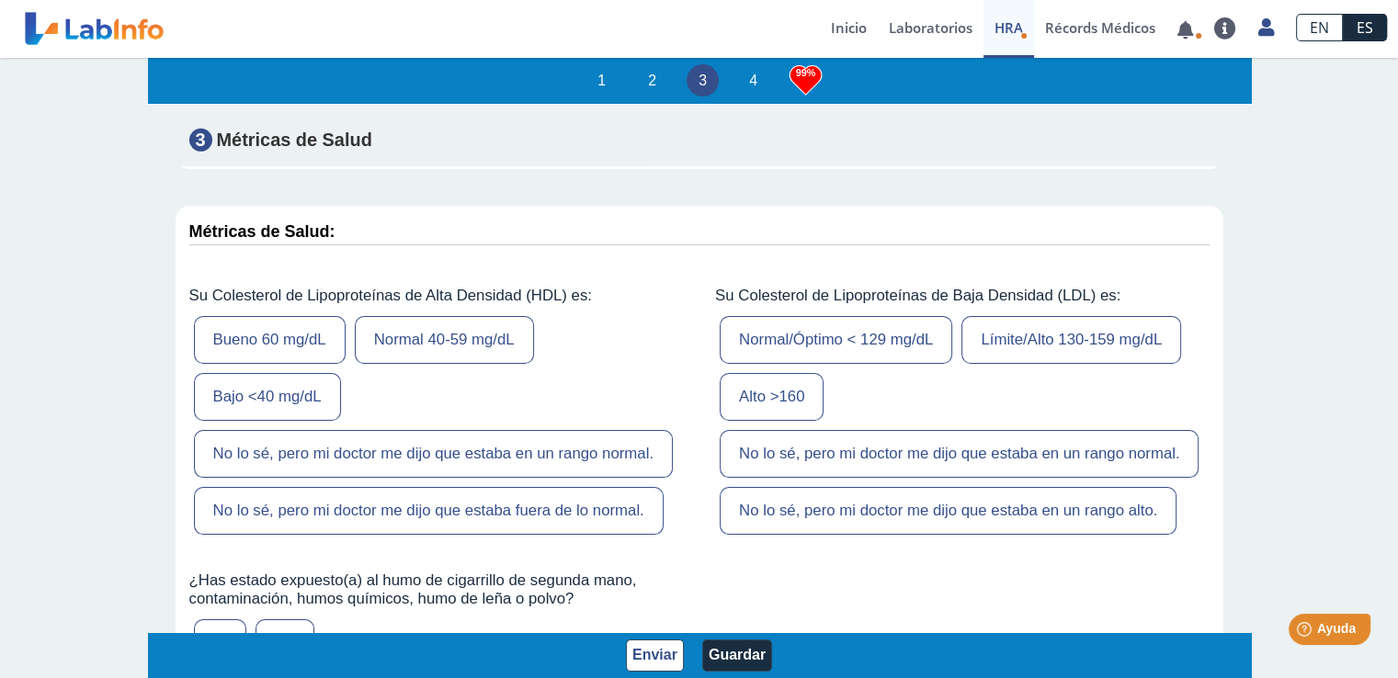
type input "127"
click at [775, 373] on label "Alto >160" at bounding box center [772, 397] width 104 height 48
click at [0, 0] on input "Alto >160" at bounding box center [0, 0] width 0 height 0
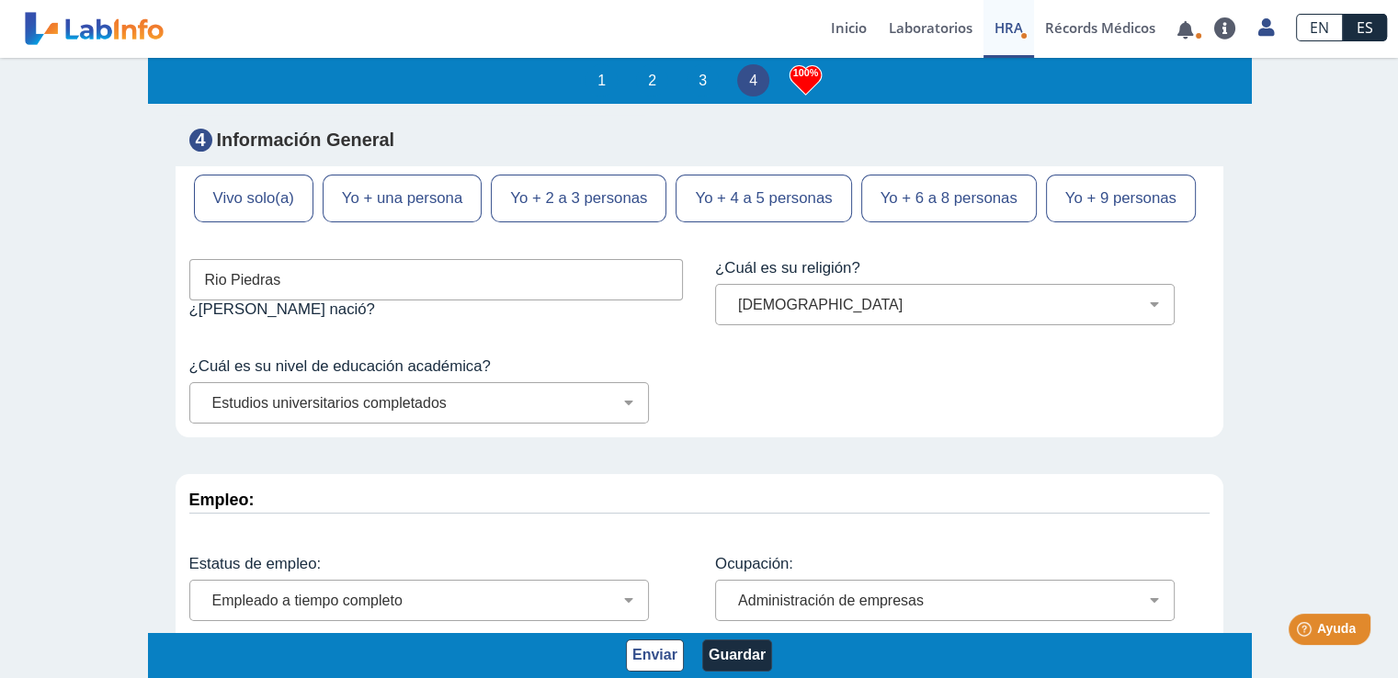
scroll to position [7811, 0]
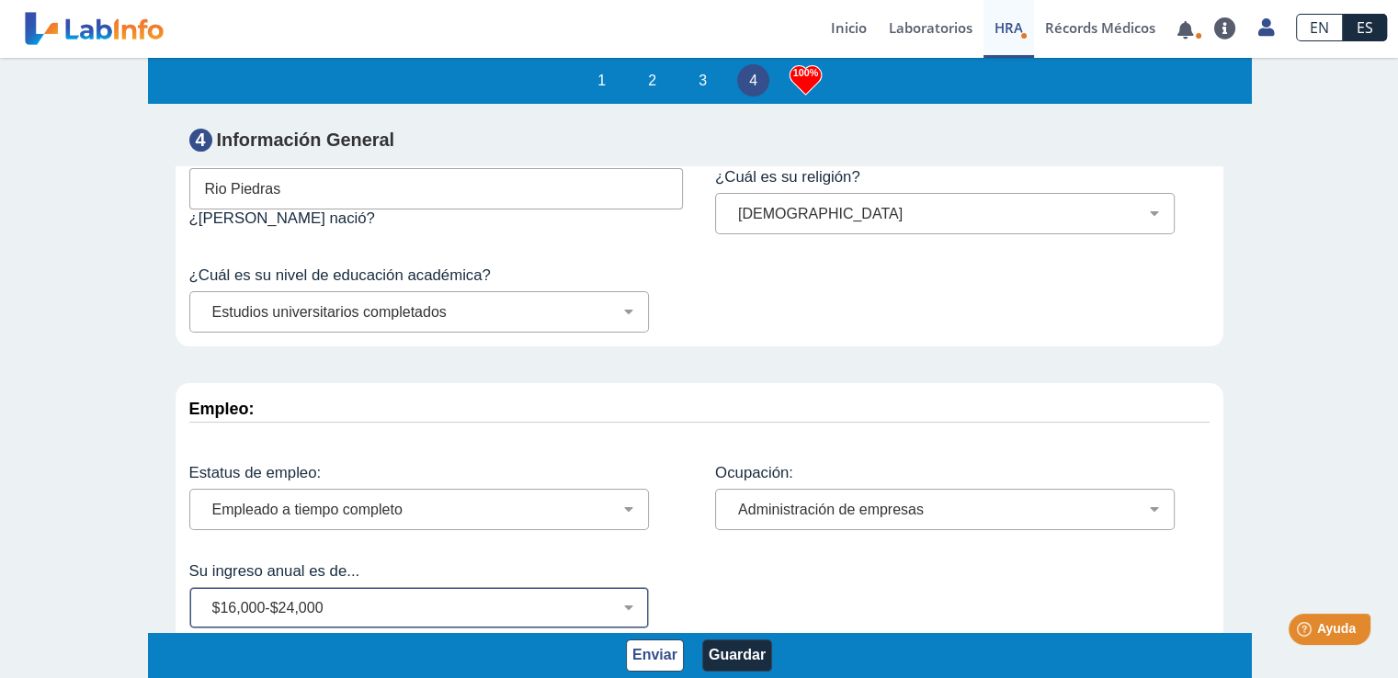
click at [624, 587] on div "Menos de $12,000 $12,000-$16,000 $16,000-$24,000 $24,000-$30,000 $30,000-$40,00…" at bounding box center [419, 607] width 460 height 41
click at [620, 599] on select "Menos de $12,000 $12,000-$16,000 $16,000-$24,000 $24,000-$30,000 $30,000-$40,00…" at bounding box center [426, 607] width 443 height 17
select select "5: 147"
click at [205, 599] on select "Menos de $12,000 $12,000-$16,000 $16,000-$24,000 $24,000-$30,000 $30,000-$40,00…" at bounding box center [426, 607] width 443 height 17
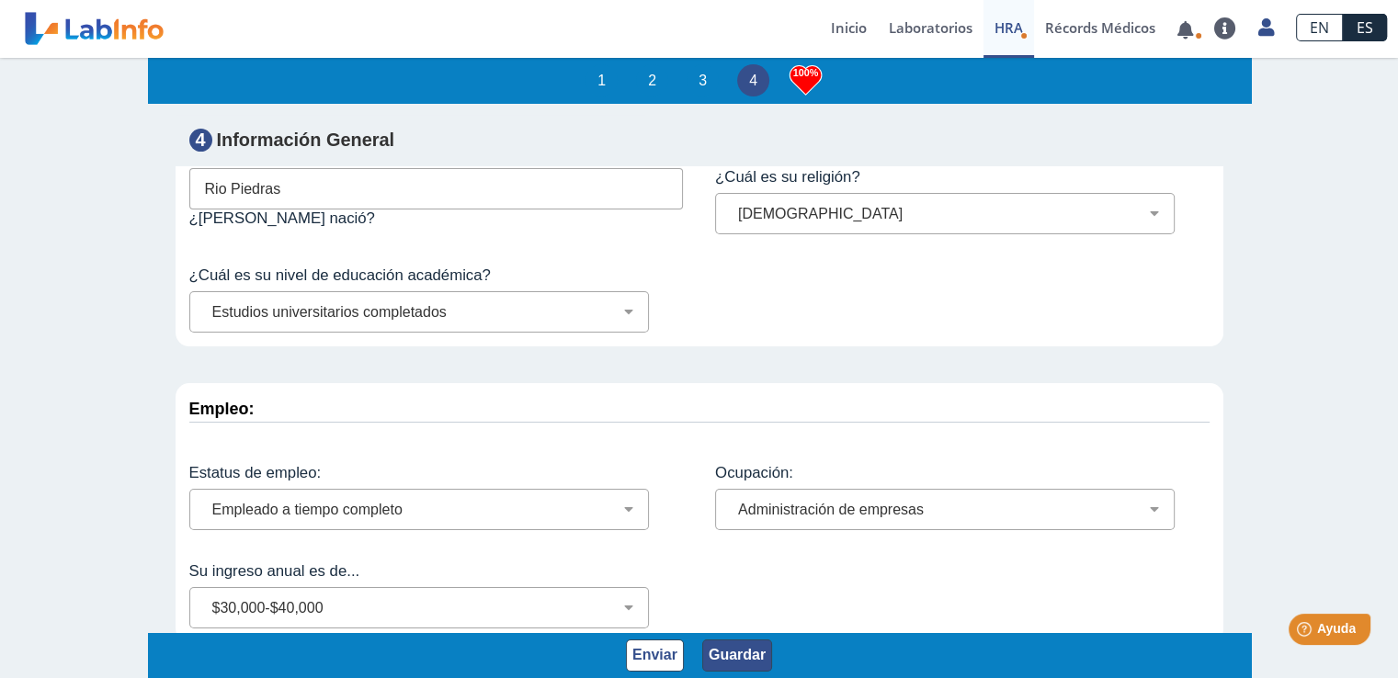
click at [743, 661] on button "Guardar" at bounding box center [737, 656] width 70 height 32
click at [746, 644] on button "Guardar" at bounding box center [737, 656] width 70 height 32
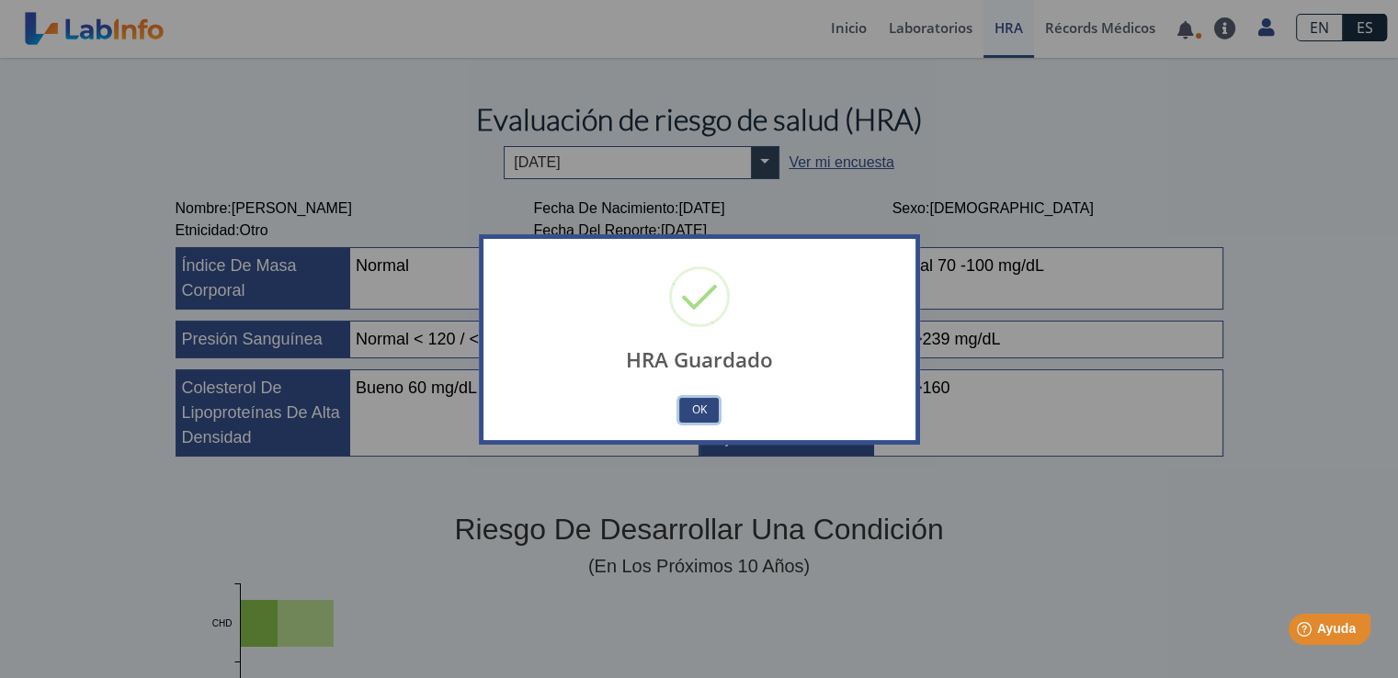
click at [702, 404] on button "OK" at bounding box center [698, 410] width 39 height 25
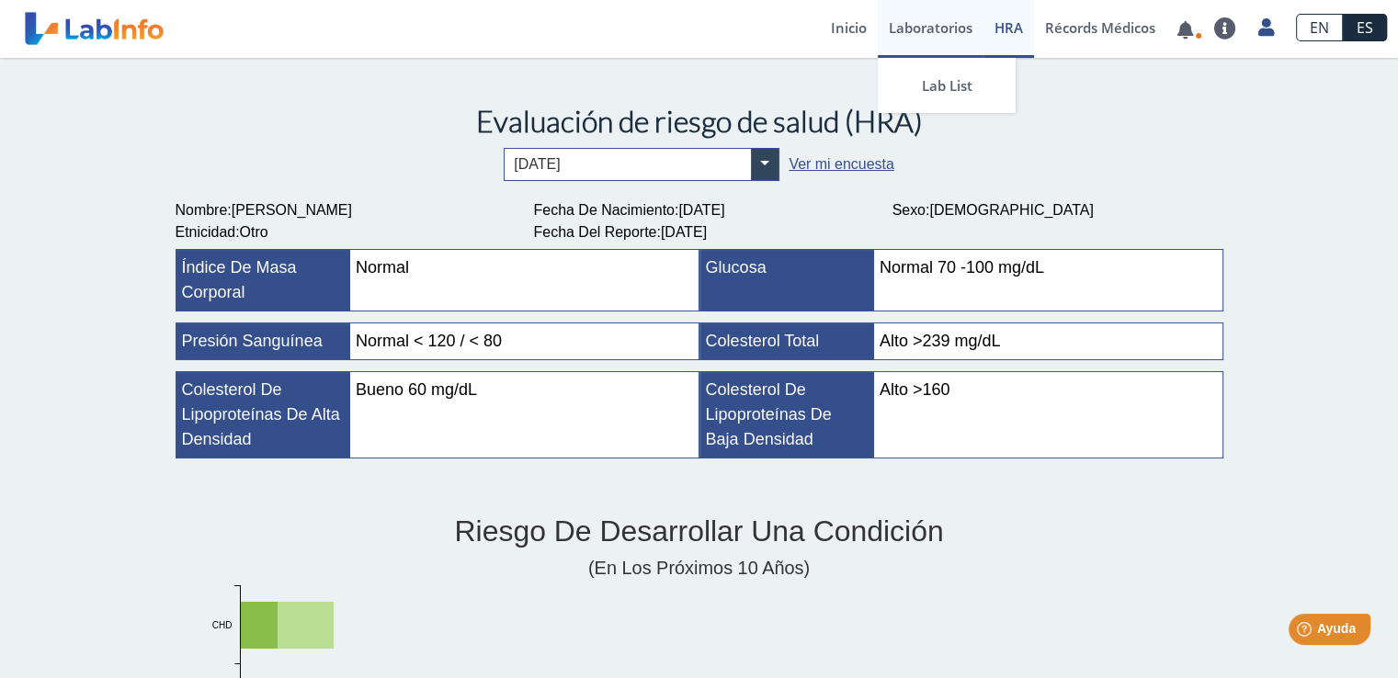
click at [921, 27] on link "Laboratorios" at bounding box center [931, 29] width 106 height 58
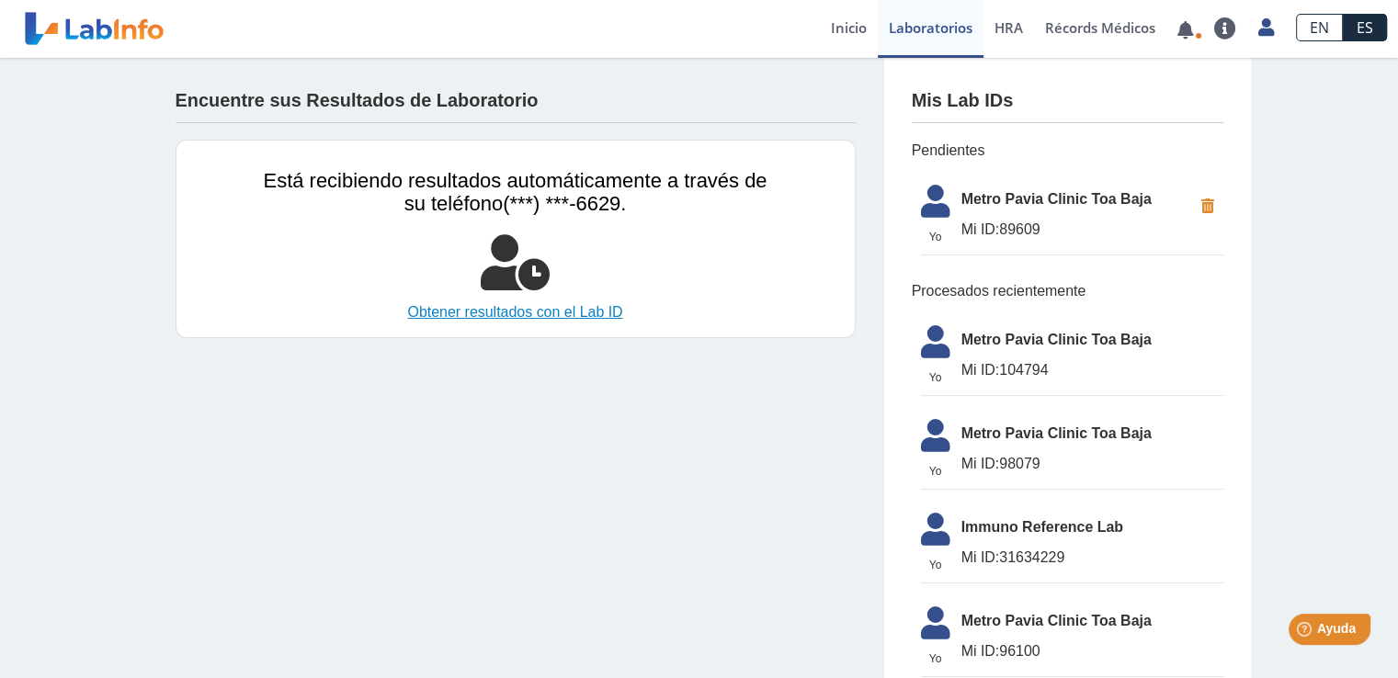
click at [529, 307] on link "Obtener resultados con el Lab ID" at bounding box center [516, 313] width 504 height 22
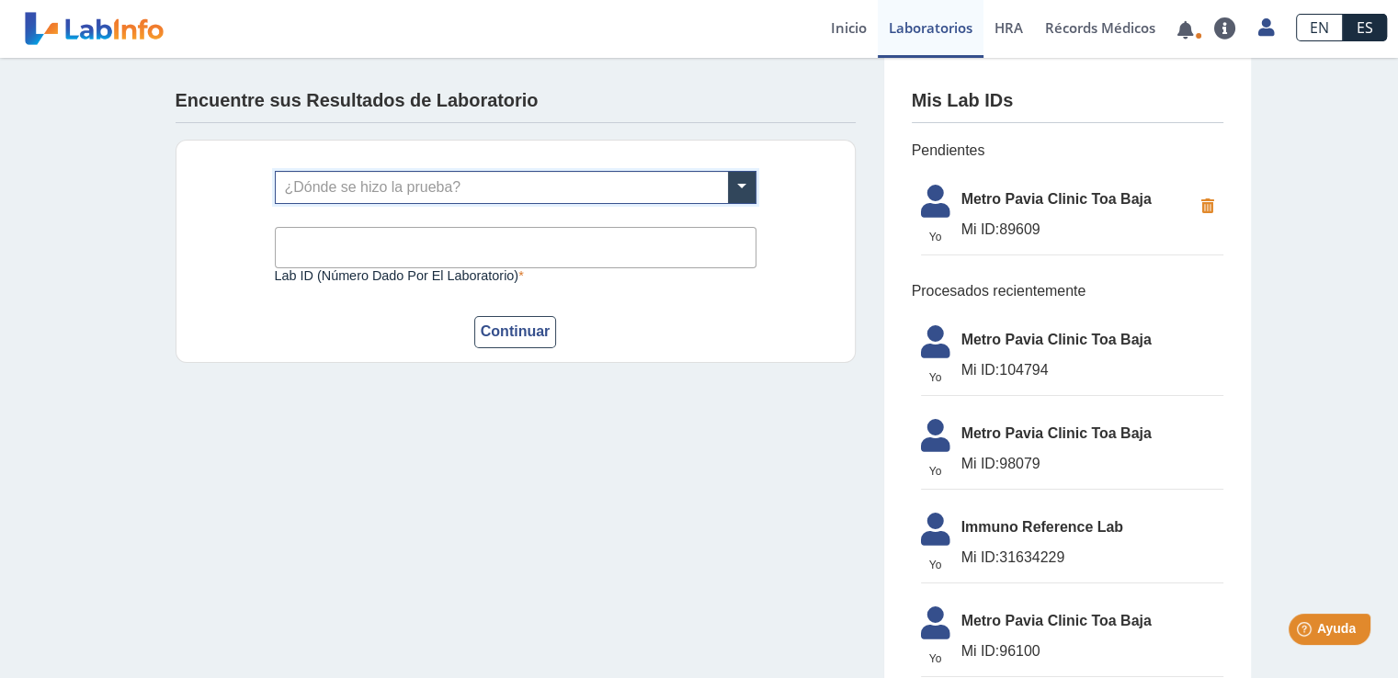
click at [1045, 202] on span "Metro Pavia Clinic Toa Baja" at bounding box center [1077, 199] width 231 height 22
click at [849, 23] on link "Inicio" at bounding box center [849, 29] width 58 height 58
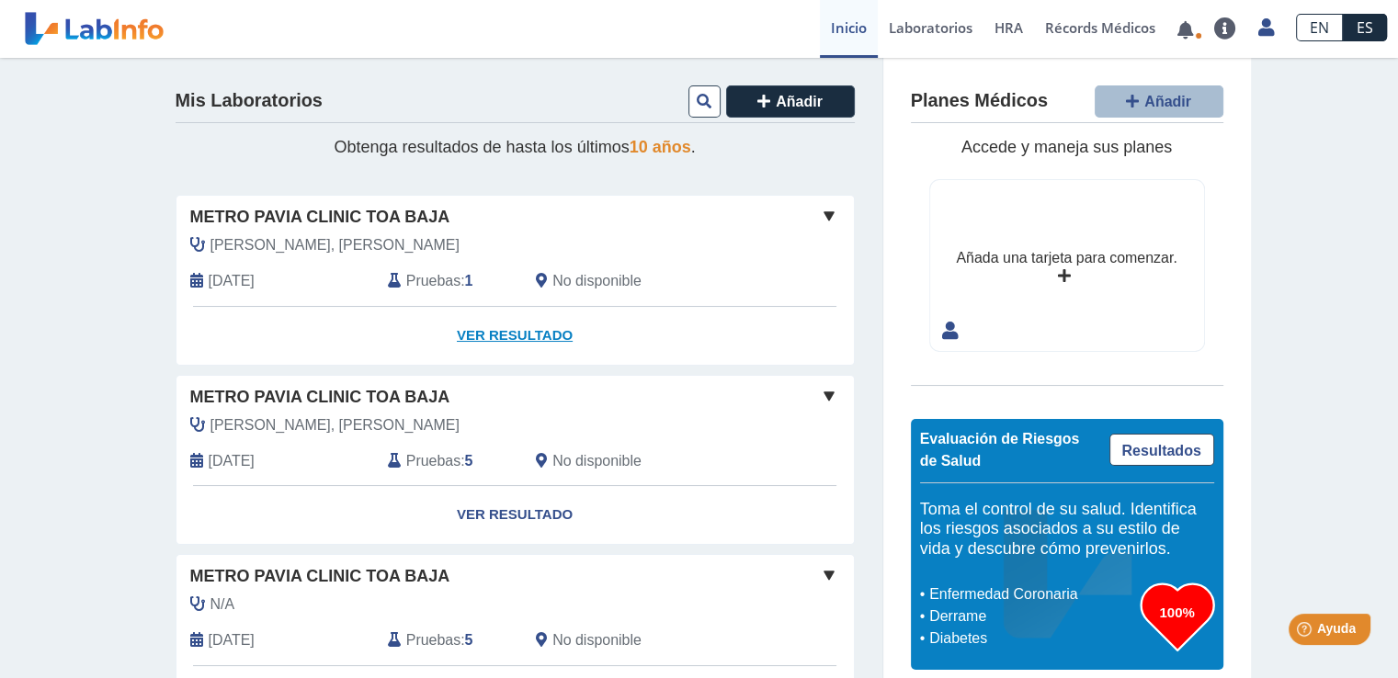
click at [507, 331] on link "Ver Resultado" at bounding box center [514, 336] width 677 height 58
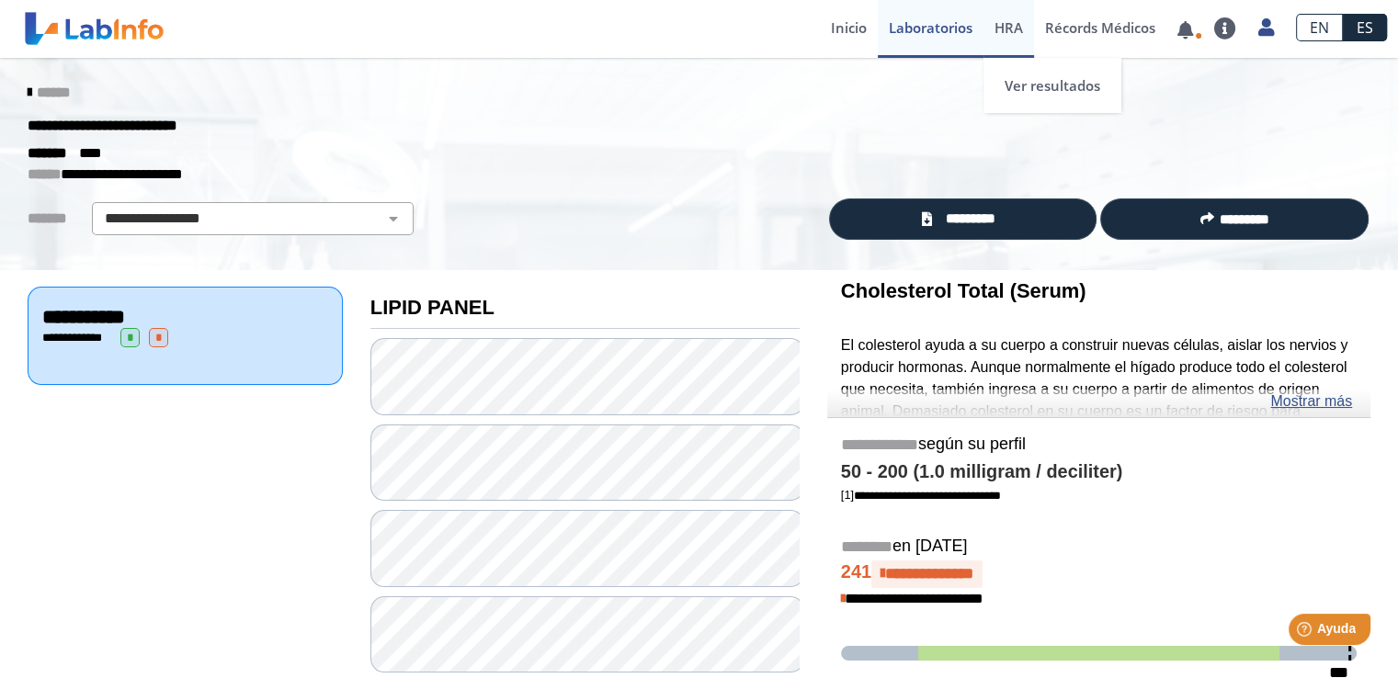
click at [1002, 27] on span "HRA" at bounding box center [1009, 27] width 28 height 18
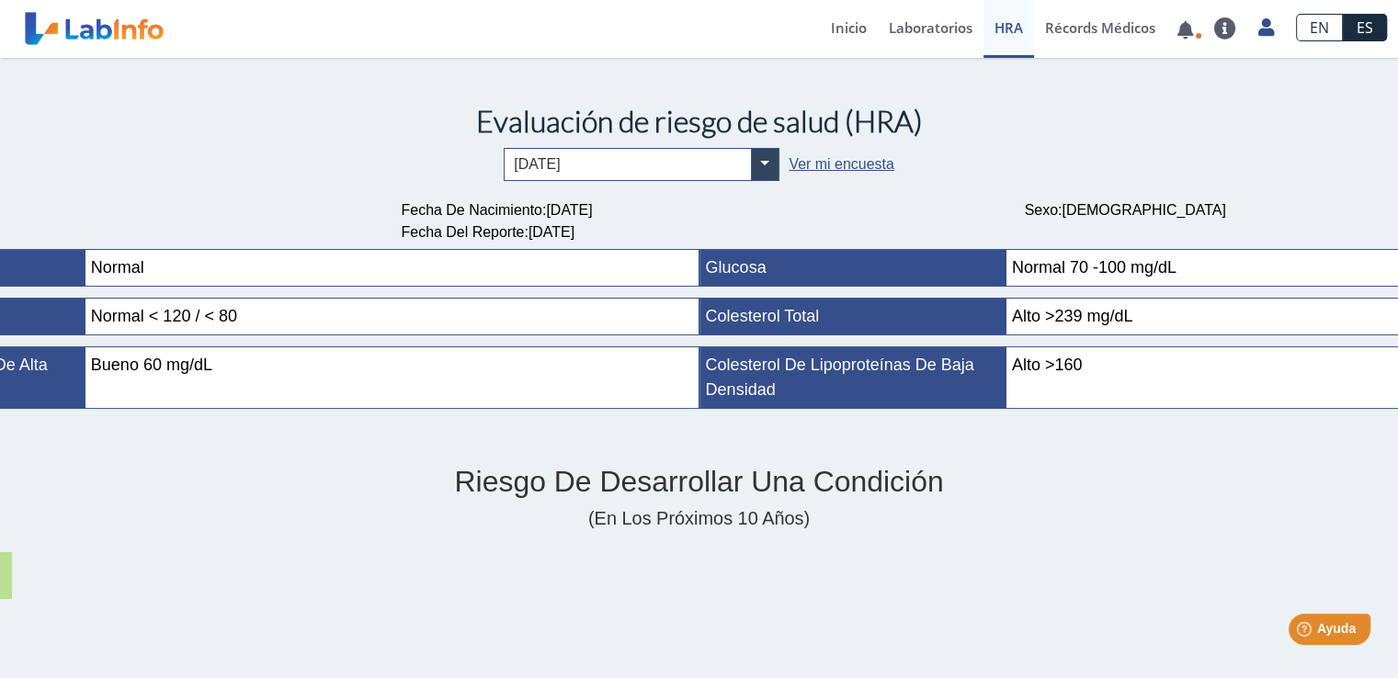
click at [834, 160] on link "Ver mi encuesta" at bounding box center [841, 164] width 105 height 16
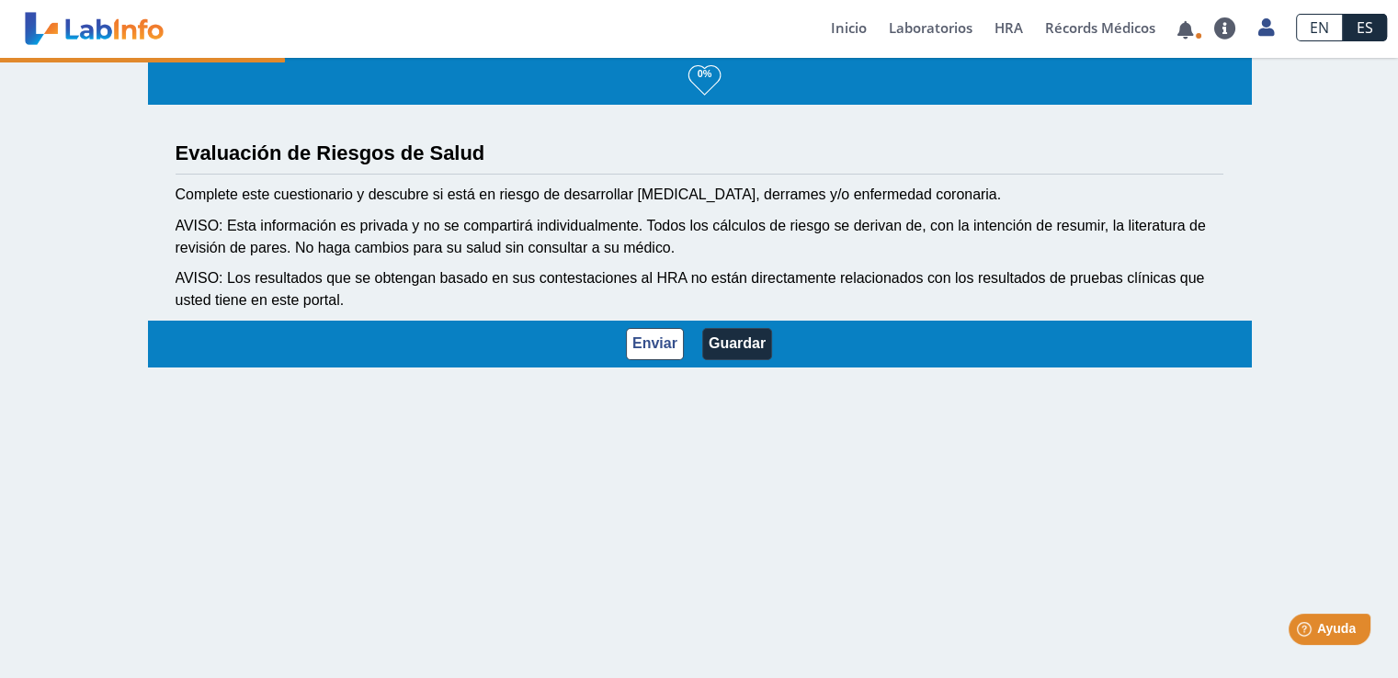
select select "3: 229"
select select "12: 273"
select select "7: 280"
select select "2: 134"
select select "1: 168"
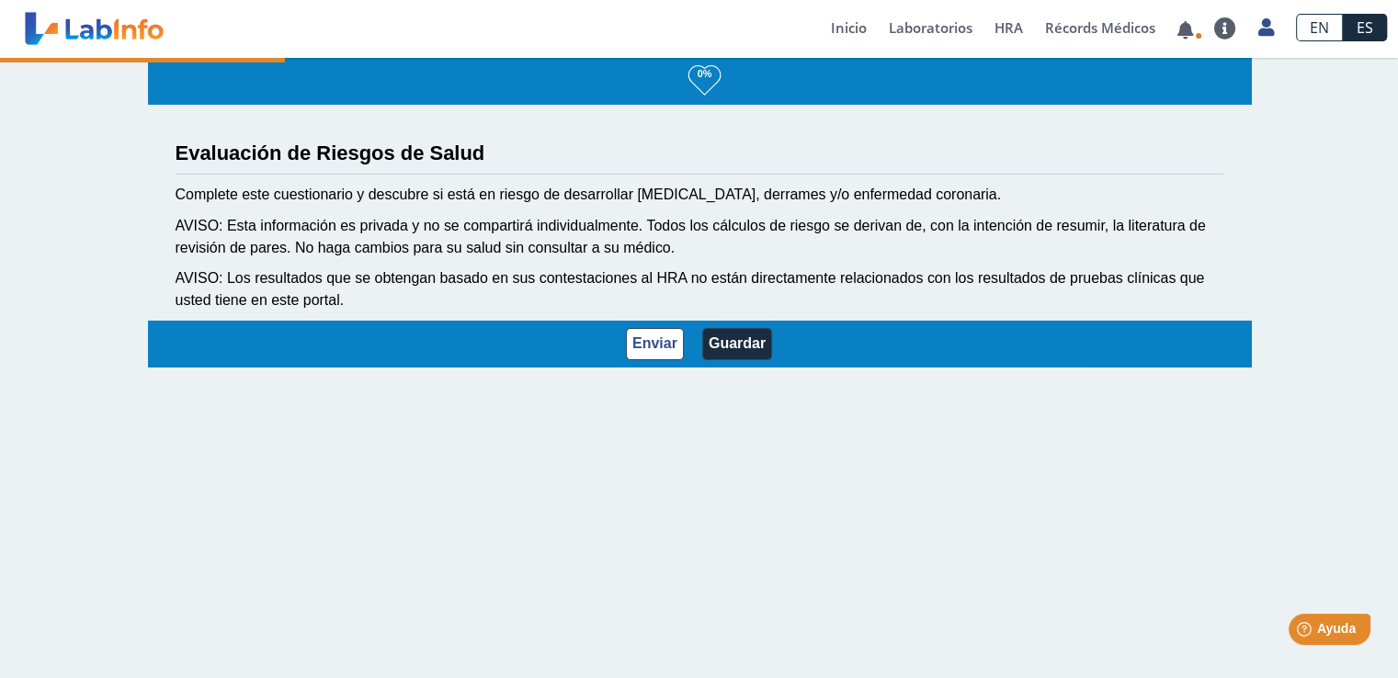
select select "5: 147"
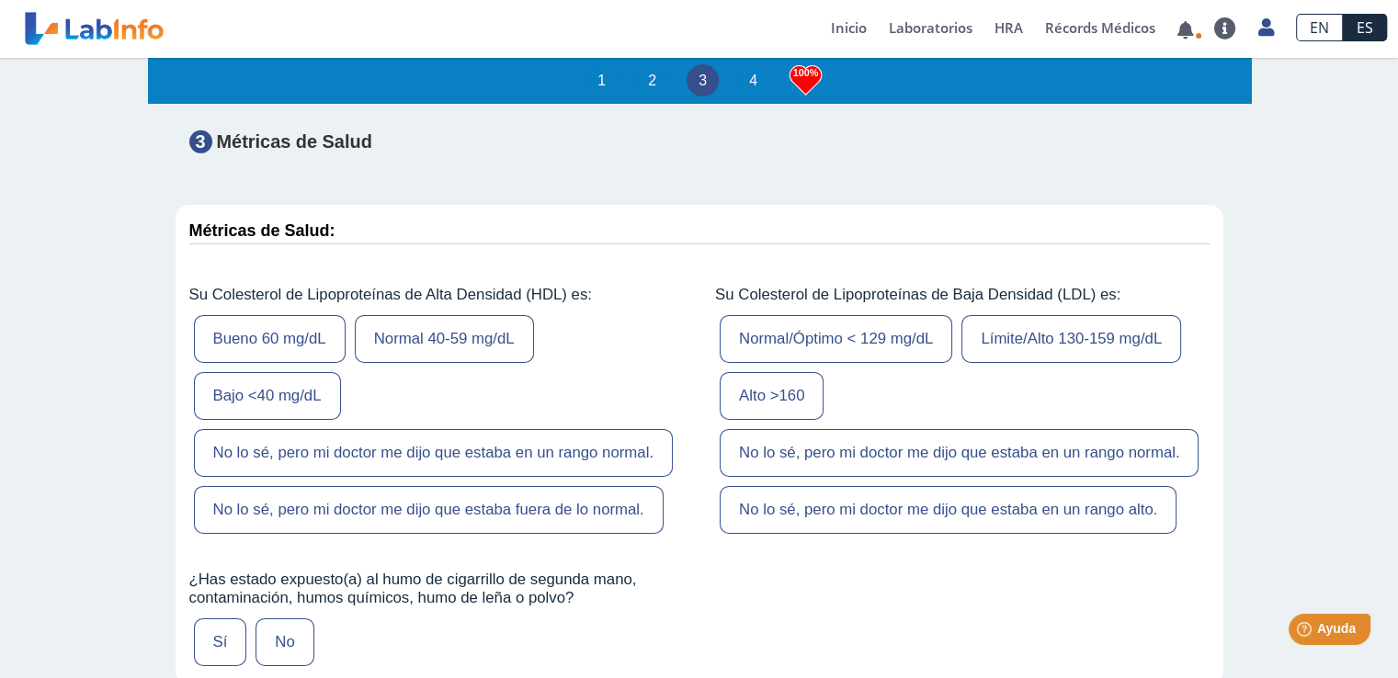
scroll to position [6111, 0]
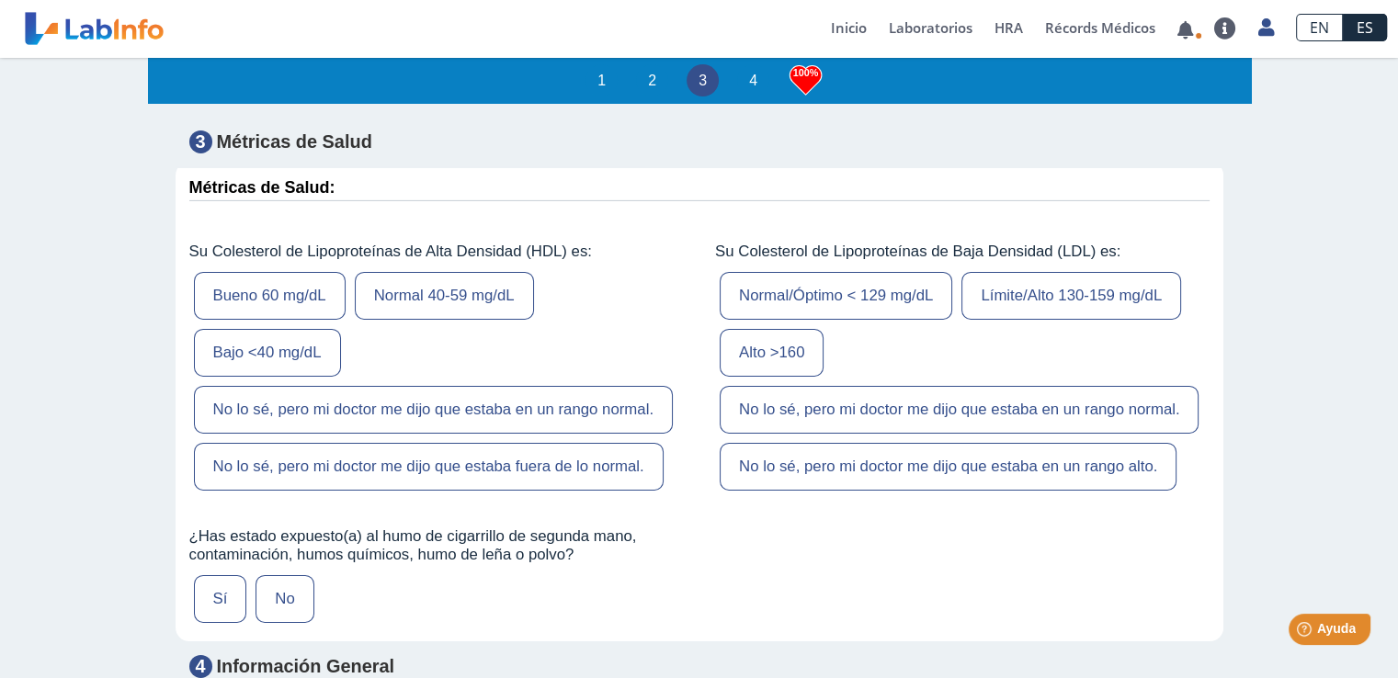
click at [1030, 272] on label "Límite/Alto 130-159 mg/dL" at bounding box center [1072, 296] width 220 height 48
click at [1039, 272] on label "Límite/Alto 130-159 mg/dL" at bounding box center [1072, 296] width 220 height 48
click at [1006, 272] on label "Límite/Alto 130-159 mg/dL" at bounding box center [1072, 296] width 220 height 48
click at [996, 272] on label "Límite/Alto 130-159 mg/dL" at bounding box center [1072, 296] width 220 height 48
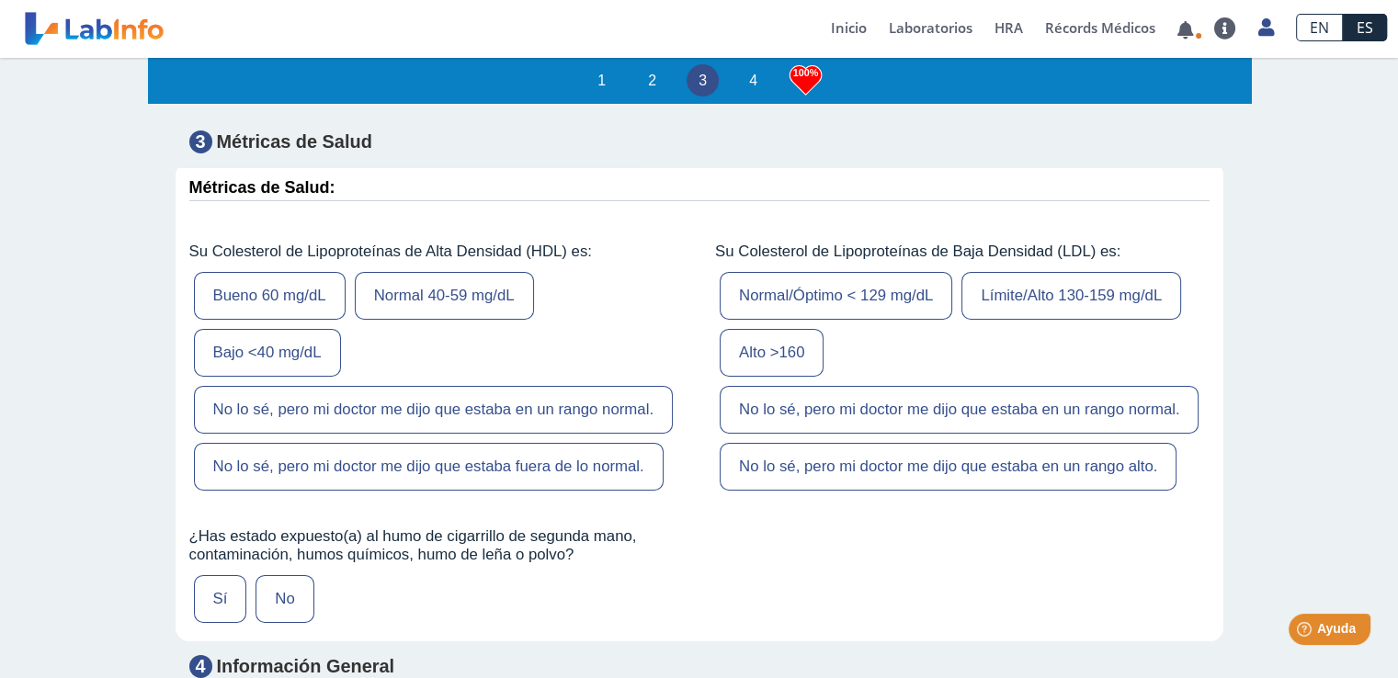
click at [1055, 268] on div "Normal/Óptimo < 129 mg/dL Límite/Alto 130-159 mg/dL Alto >160 No lo sé, pero mi…" at bounding box center [962, 382] width 495 height 228
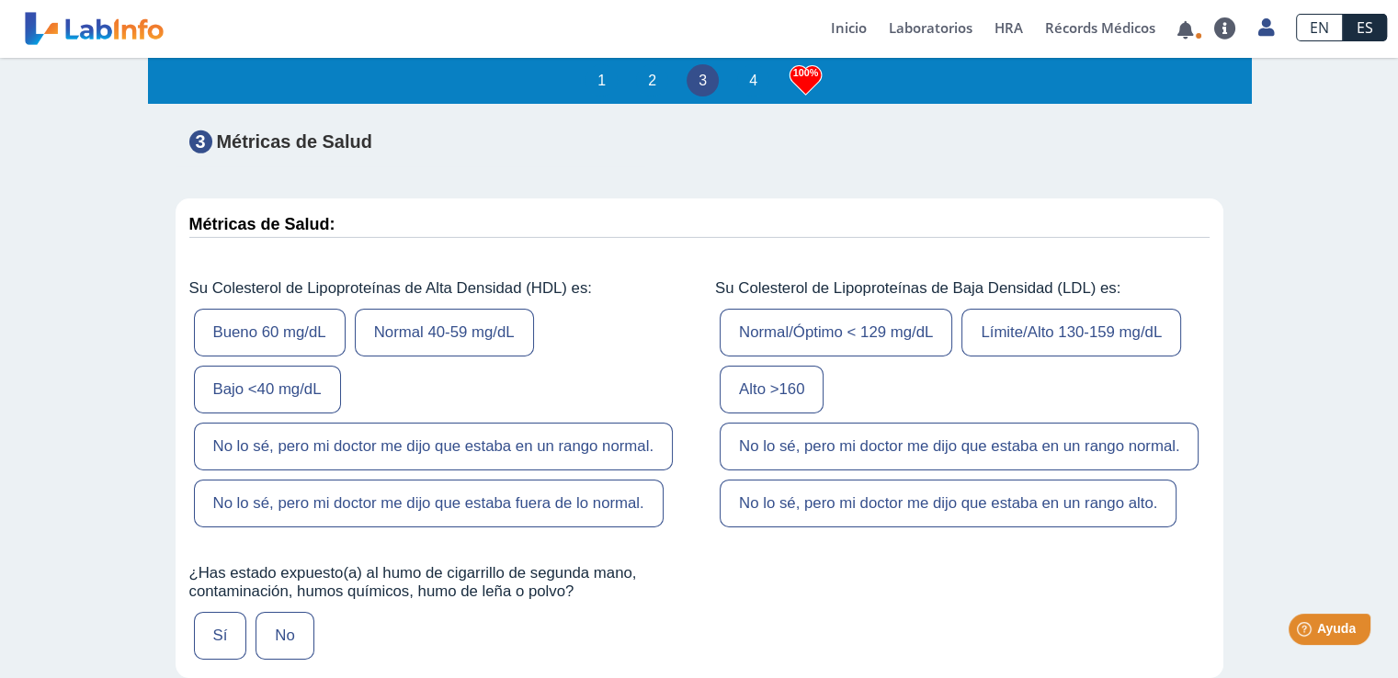
scroll to position [5927, 0]
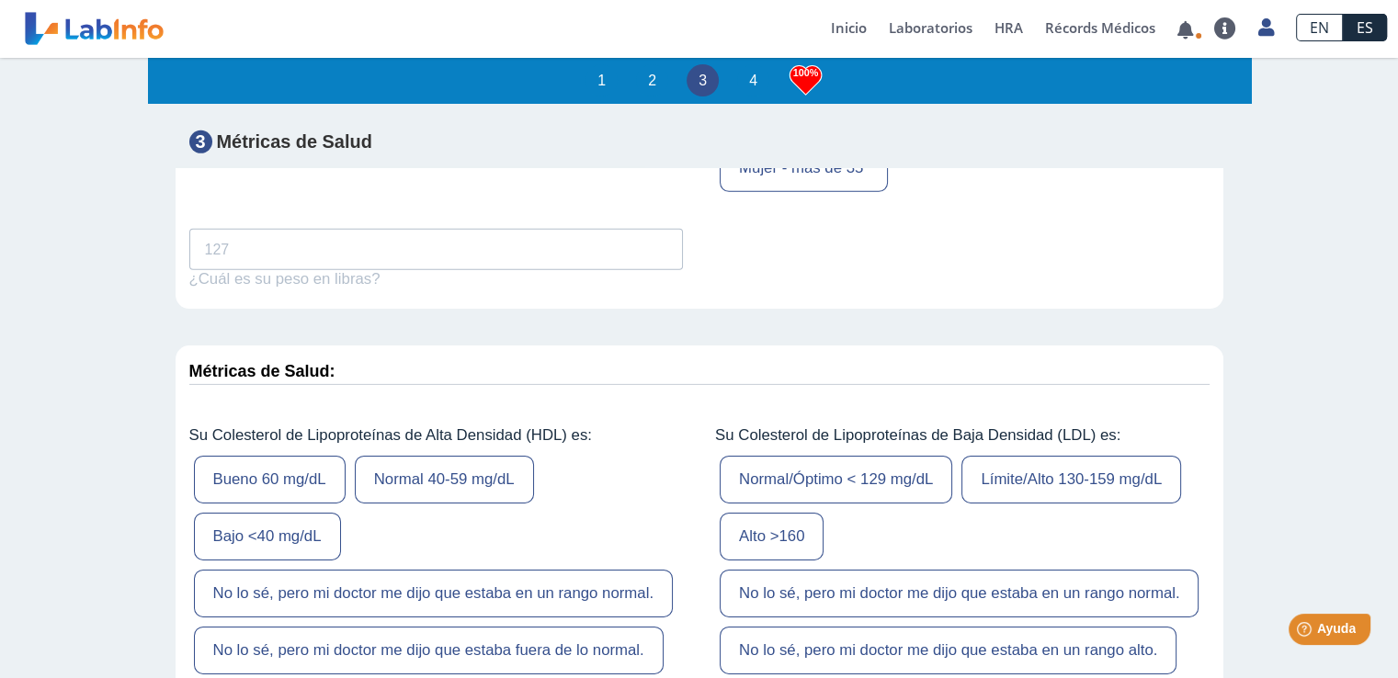
click at [1063, 456] on label "Límite/Alto 130-159 mg/dL" at bounding box center [1072, 480] width 220 height 48
click at [760, 513] on label "Alto >160" at bounding box center [772, 537] width 104 height 48
click at [761, 513] on label "Alto >160" at bounding box center [772, 537] width 104 height 48
click at [1053, 456] on label "Límite/Alto 130-159 mg/dL" at bounding box center [1072, 480] width 220 height 48
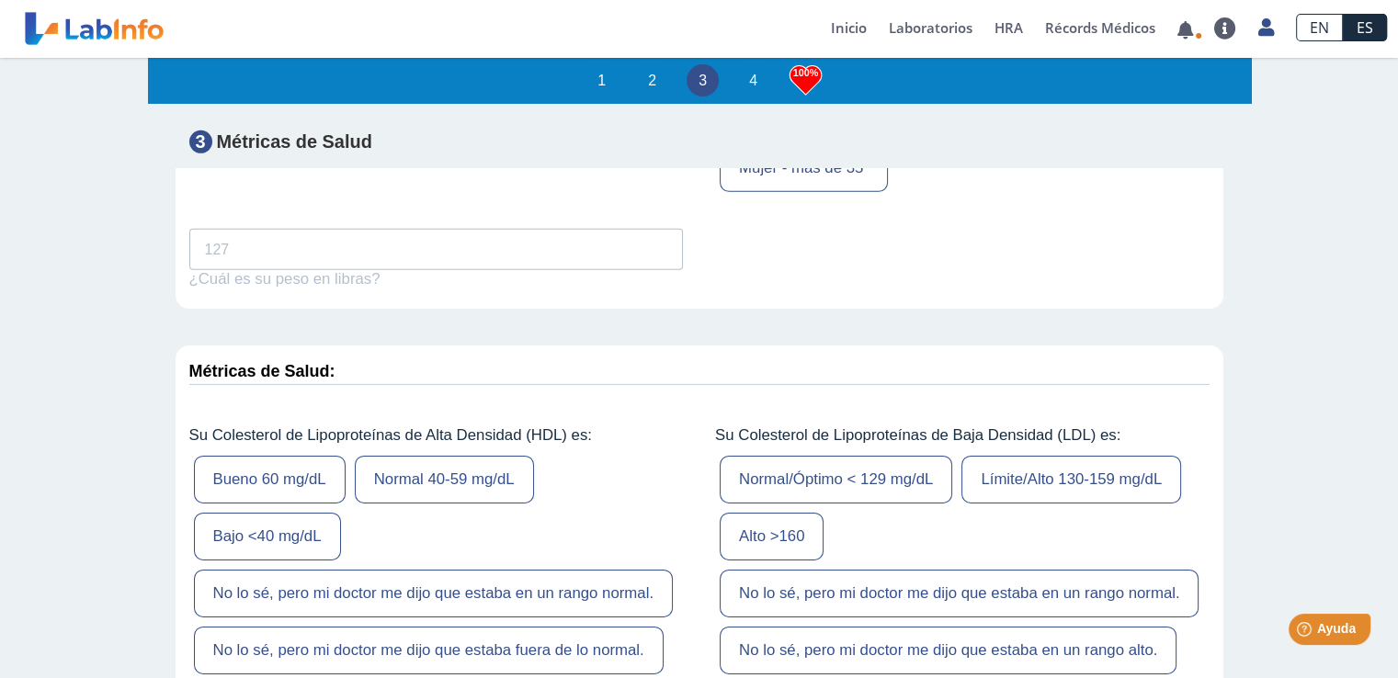
click at [1053, 456] on label "Límite/Alto 130-159 mg/dL" at bounding box center [1072, 480] width 220 height 48
drag, startPoint x: 1140, startPoint y: 422, endPoint x: 1153, endPoint y: 430, distance: 15.3
click at [1153, 456] on label "Límite/Alto 130-159 mg/dL" at bounding box center [1072, 480] width 220 height 48
click at [1155, 456] on label "Límite/Alto 130-159 mg/dL" at bounding box center [1072, 480] width 220 height 48
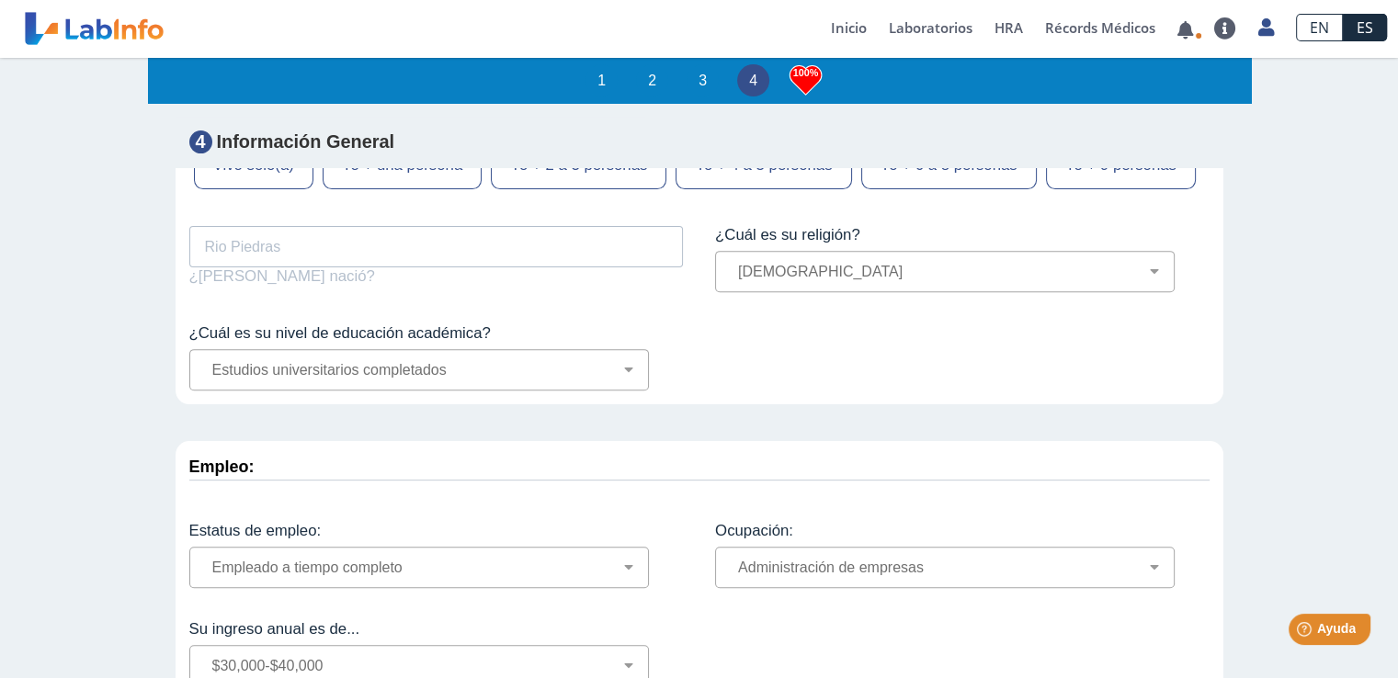
scroll to position [7766, 0]
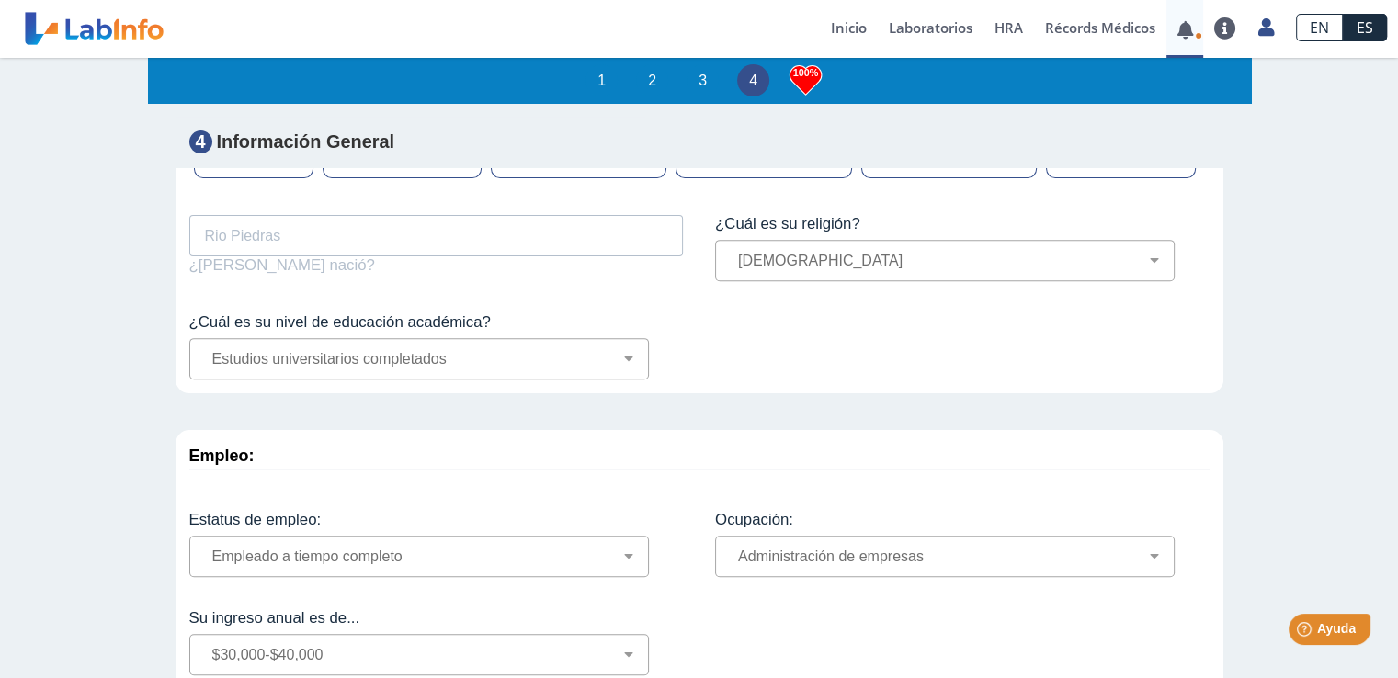
click at [1189, 37] on link at bounding box center [1186, 30] width 38 height 14
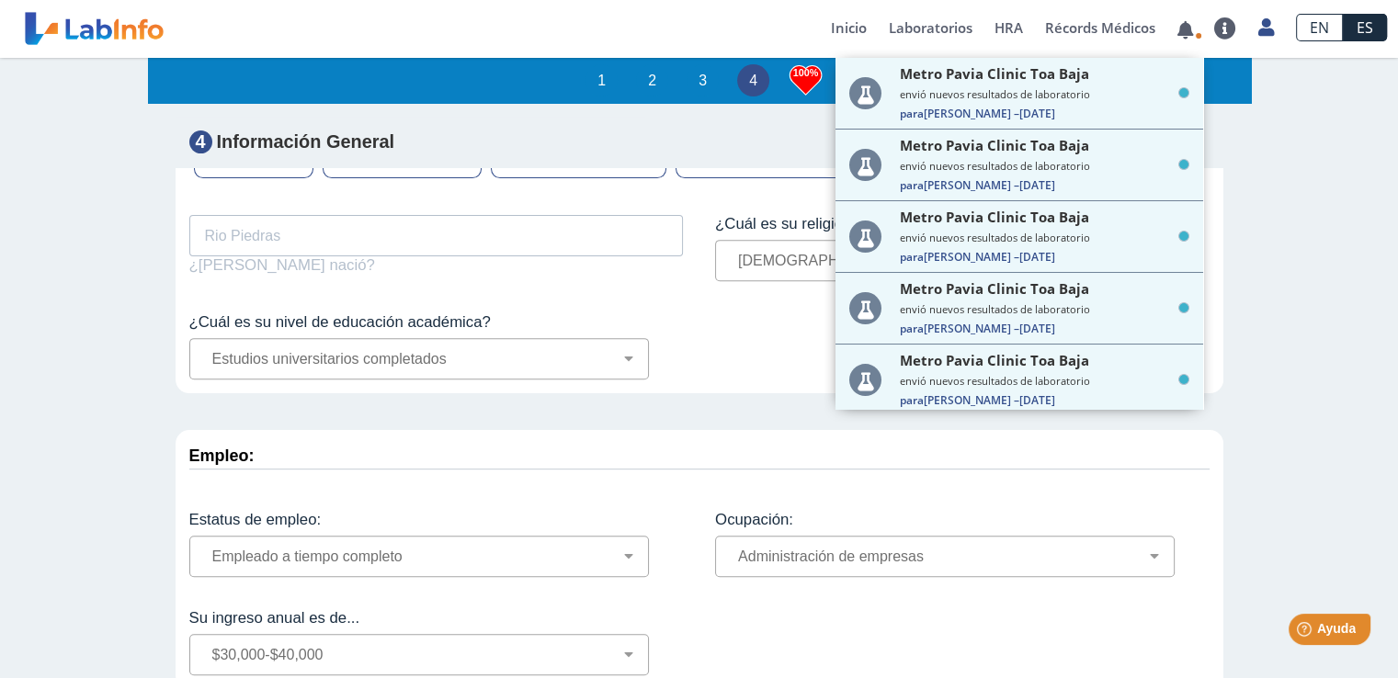
click at [1006, 96] on small "envió nuevos resultados de laboratorio" at bounding box center [1045, 94] width 290 height 14
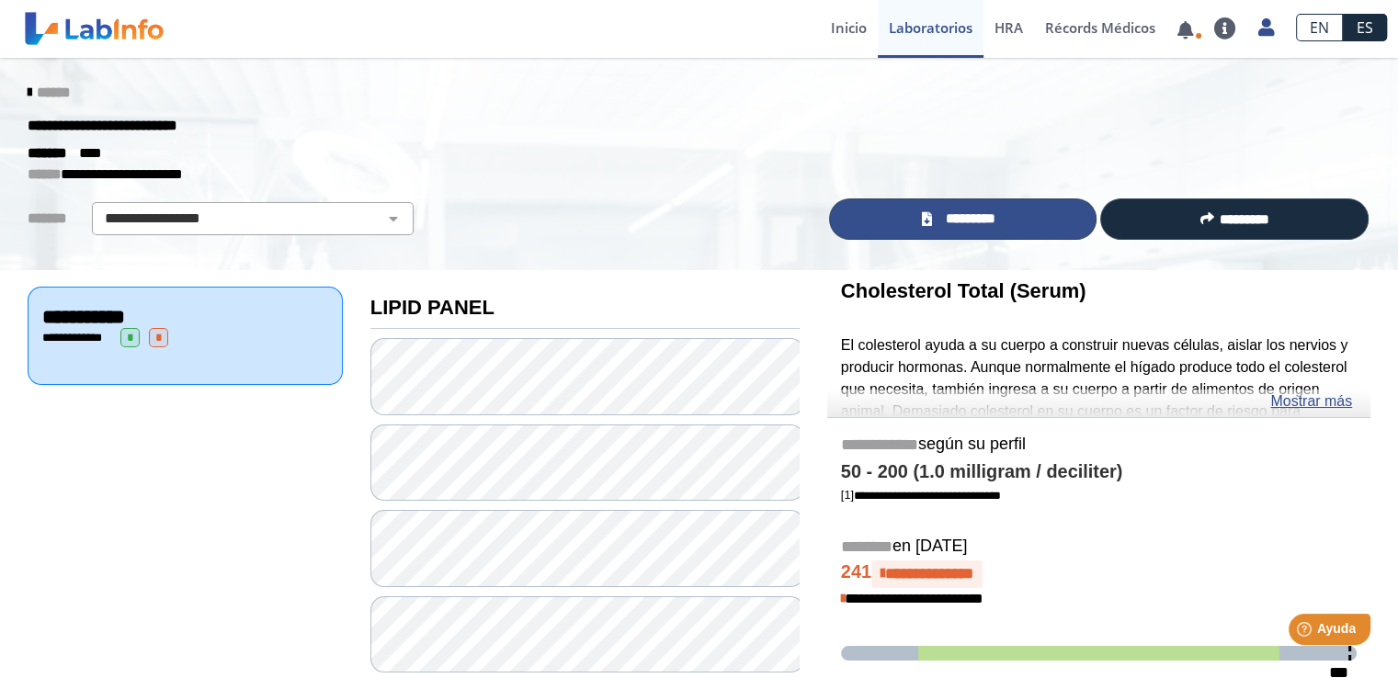
click at [964, 212] on span "*********" at bounding box center [970, 219] width 67 height 21
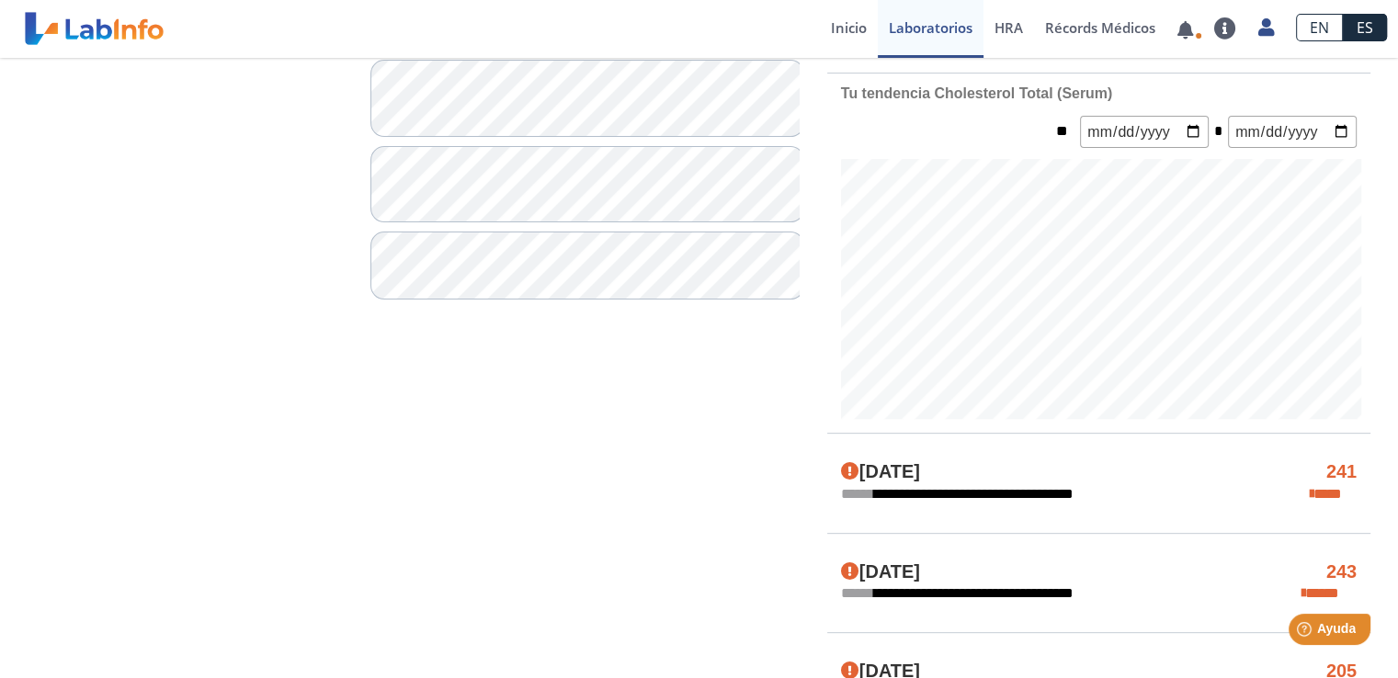
scroll to position [276, 0]
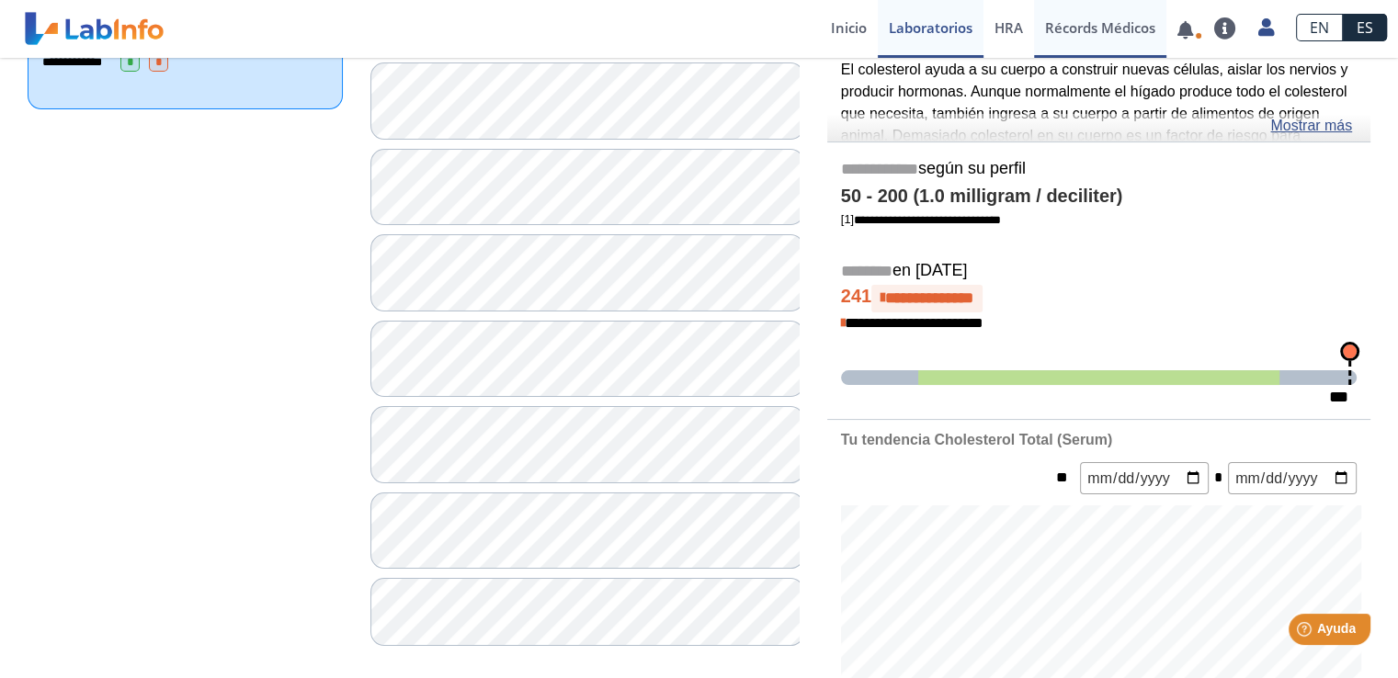
click at [1099, 20] on link "Récords Médicos" at bounding box center [1100, 29] width 132 height 58
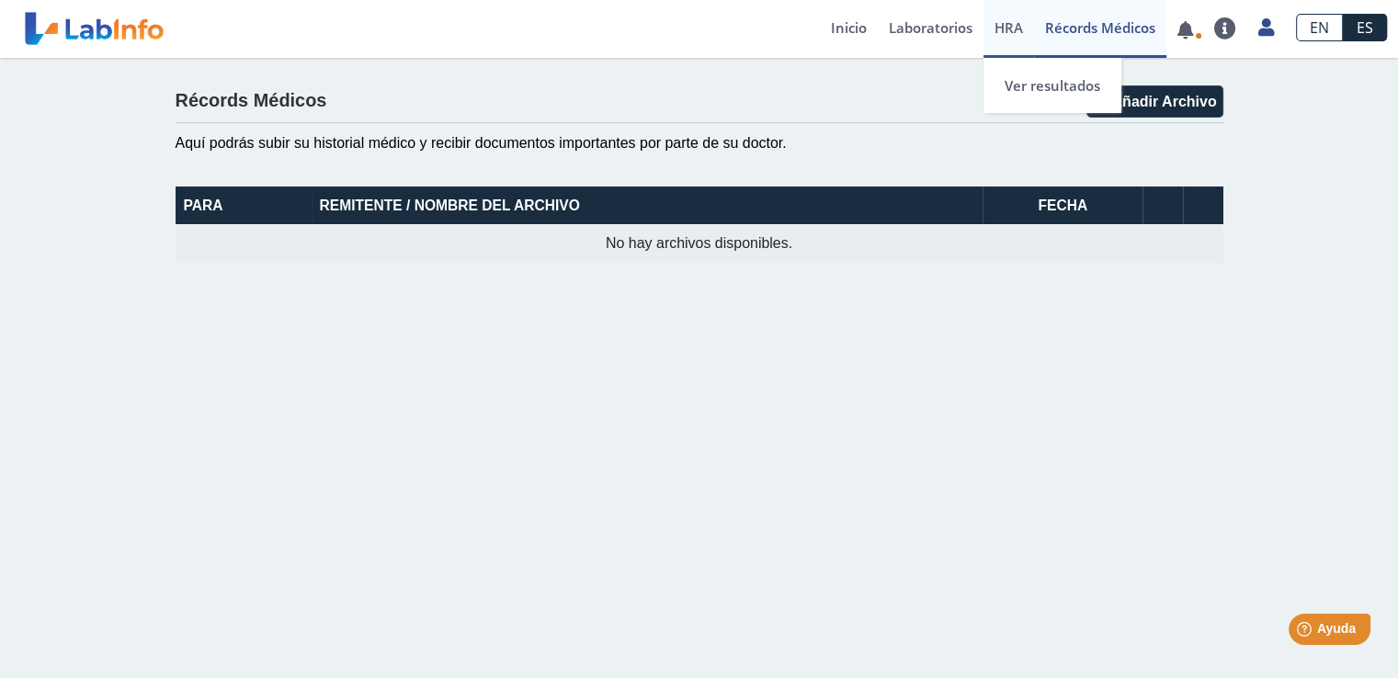
click at [1014, 22] on span "HRA" at bounding box center [1009, 27] width 28 height 18
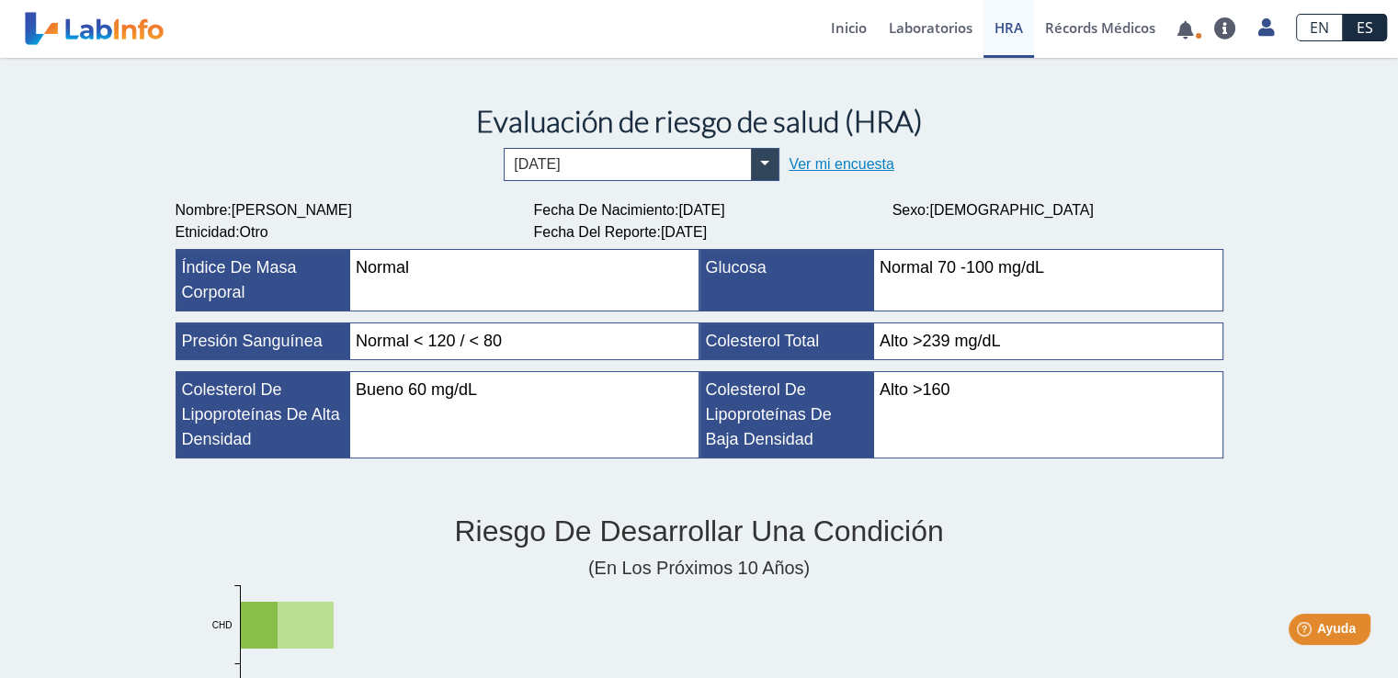
click at [863, 154] on div "Ver mi encuesta" at bounding box center [841, 165] width 105 height 22
click at [863, 156] on link "Ver mi encuesta" at bounding box center [841, 164] width 105 height 16
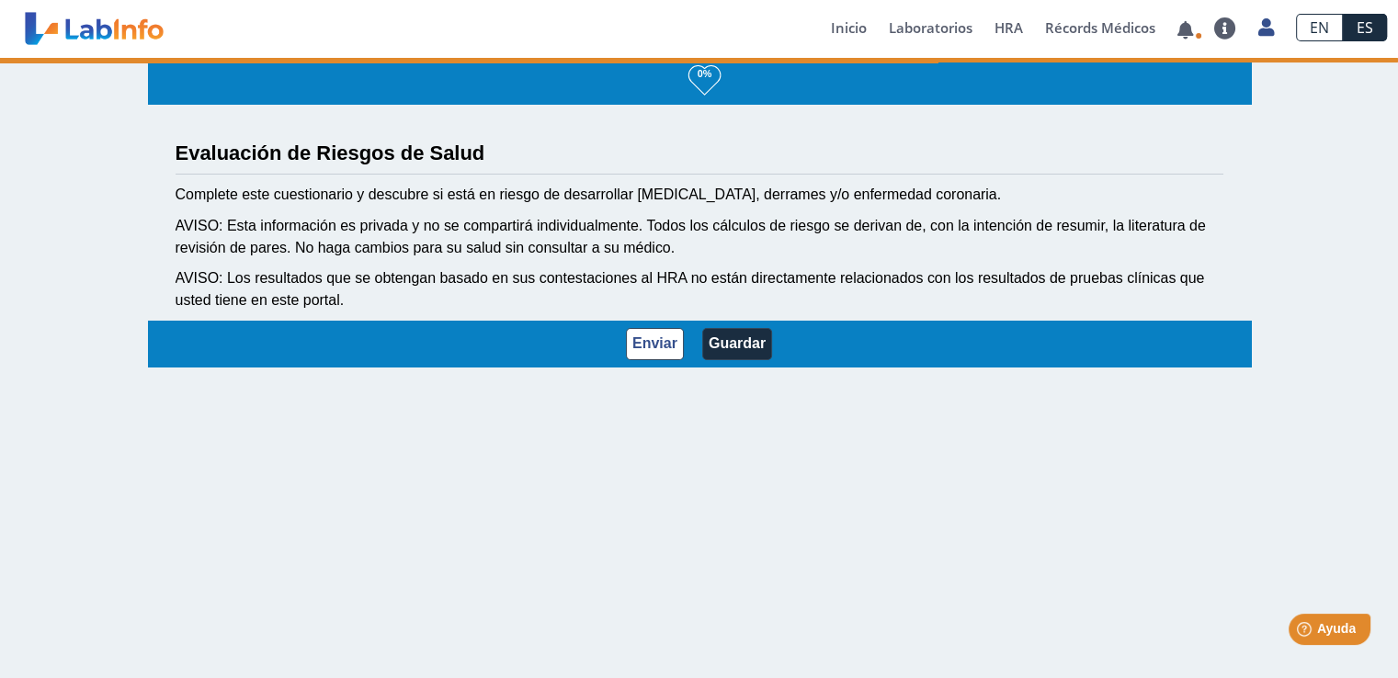
click at [863, 155] on h3 "Evaluación de Riesgos de Salud" at bounding box center [700, 153] width 1048 height 23
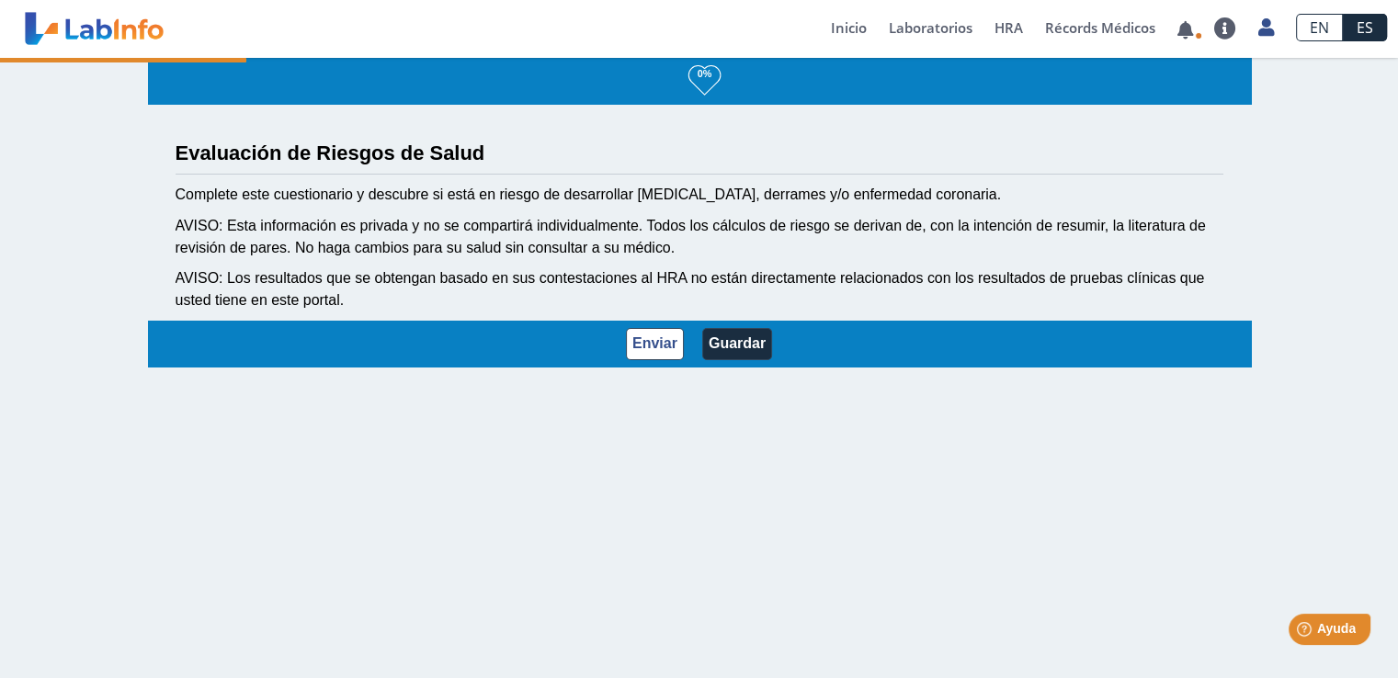
select select "3: 229"
select select "12: 273"
select select "7: 280"
select select "2: 134"
select select "1: 168"
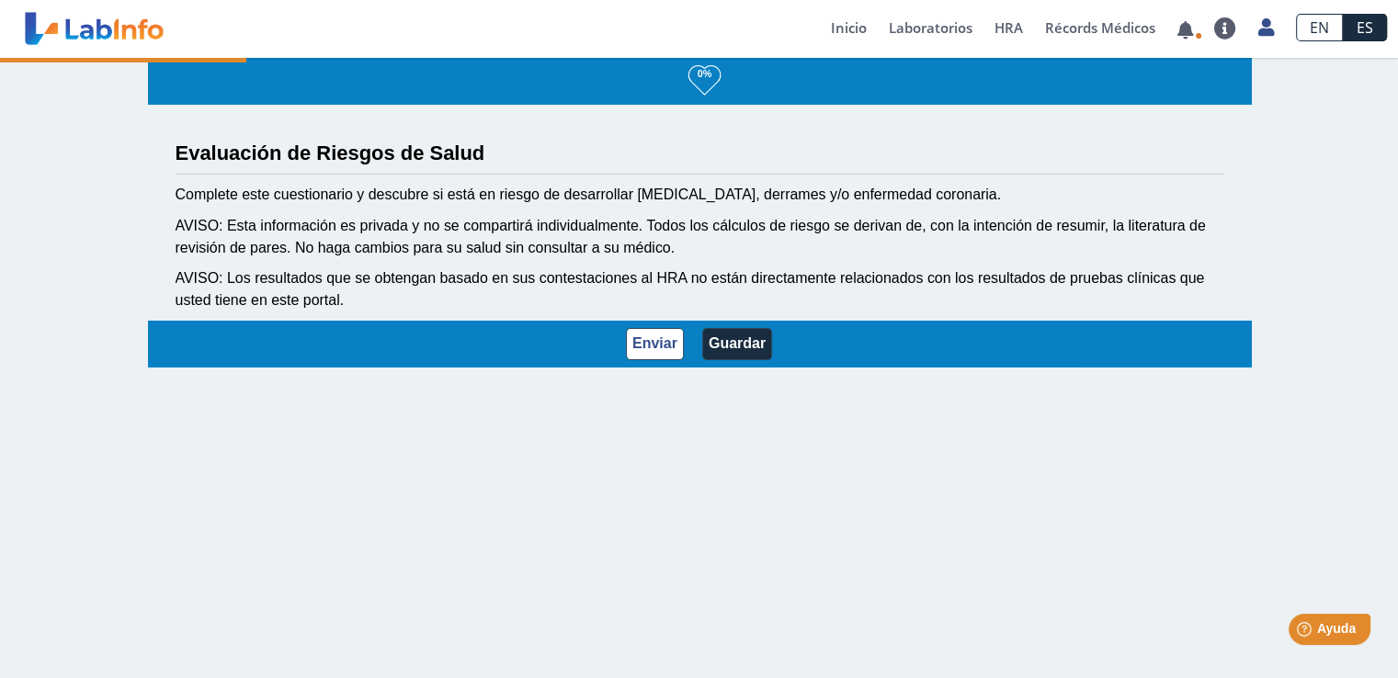
select select "5: 147"
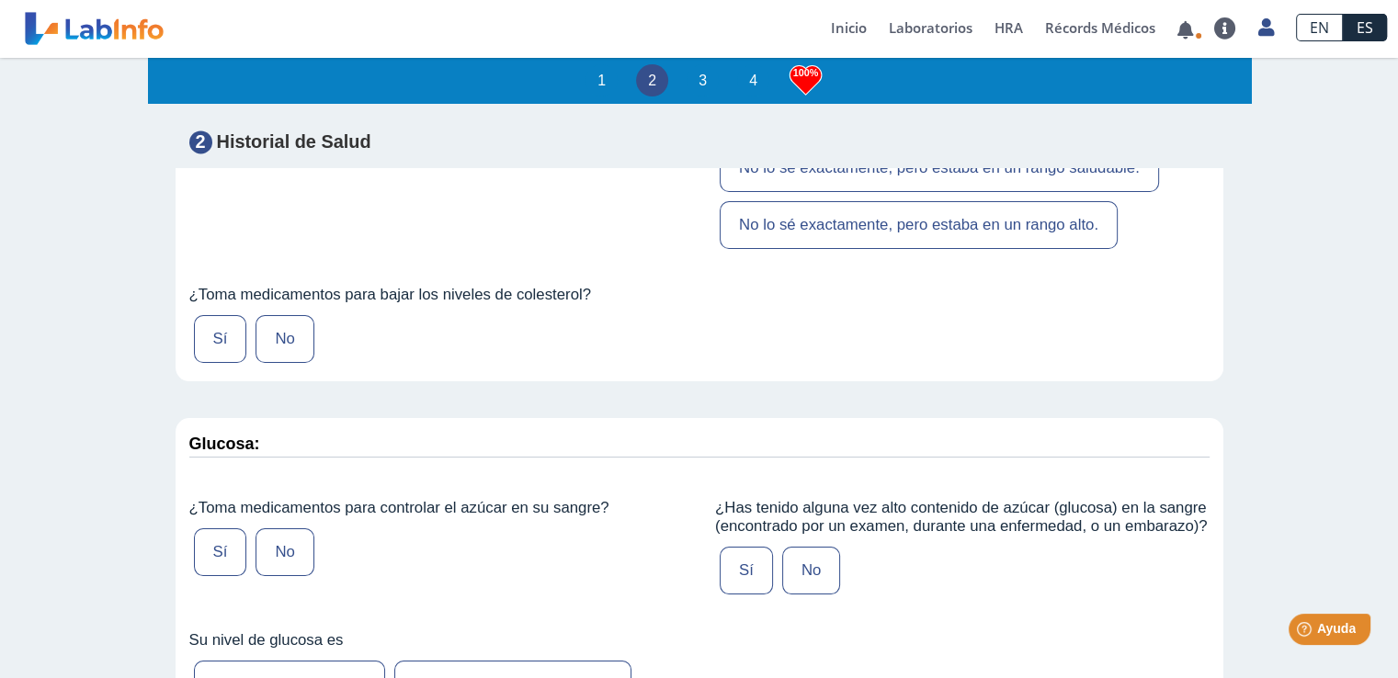
scroll to position [2666, 0]
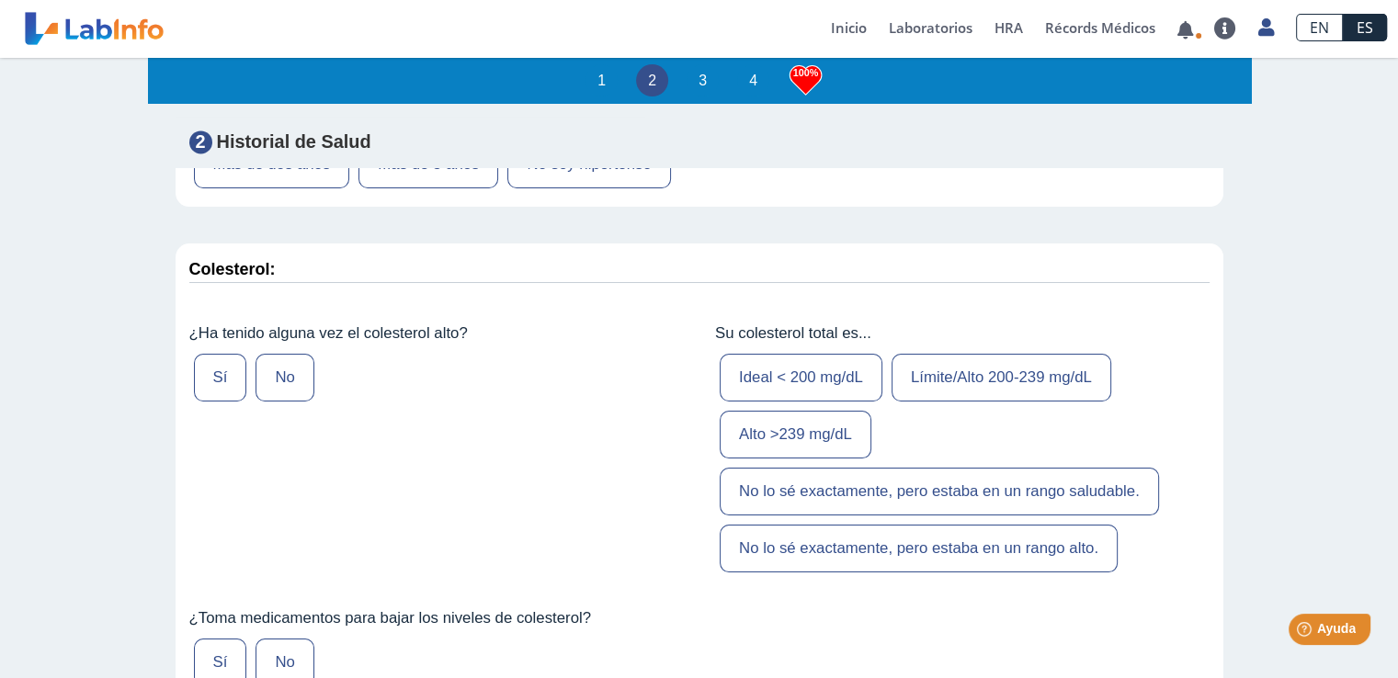
click at [788, 395] on label "Ideal < 200 mg/dL" at bounding box center [801, 378] width 163 height 48
click at [939, 402] on label "Límite/Alto 200-239 mg/dL" at bounding box center [1002, 378] width 220 height 48
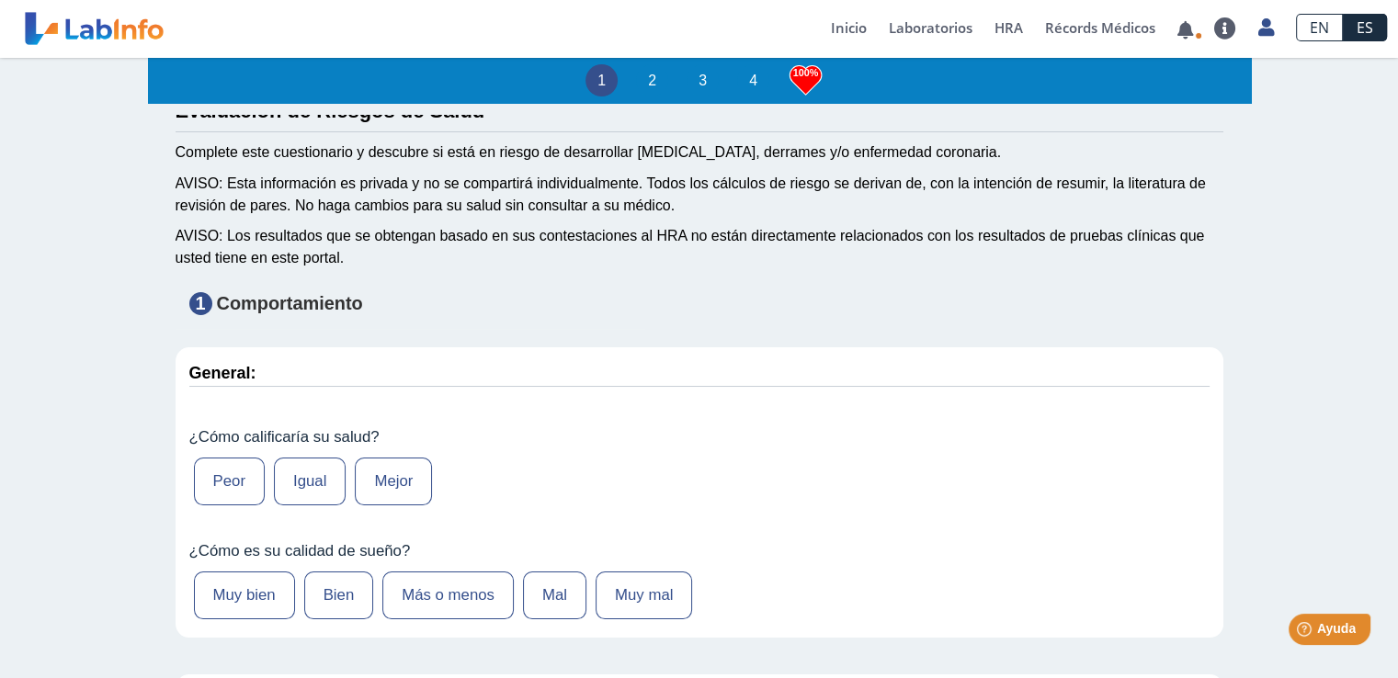
scroll to position [0, 0]
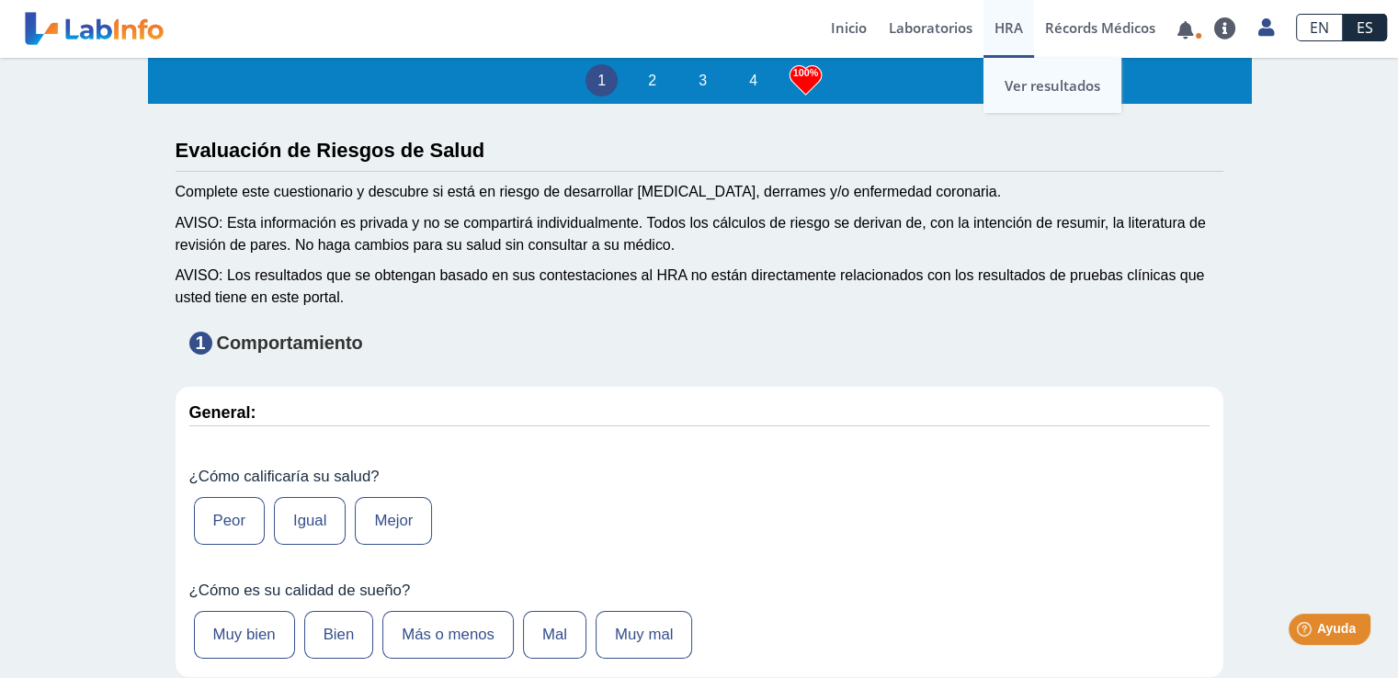
click at [1005, 75] on link "Ver resultados" at bounding box center [1053, 85] width 138 height 55
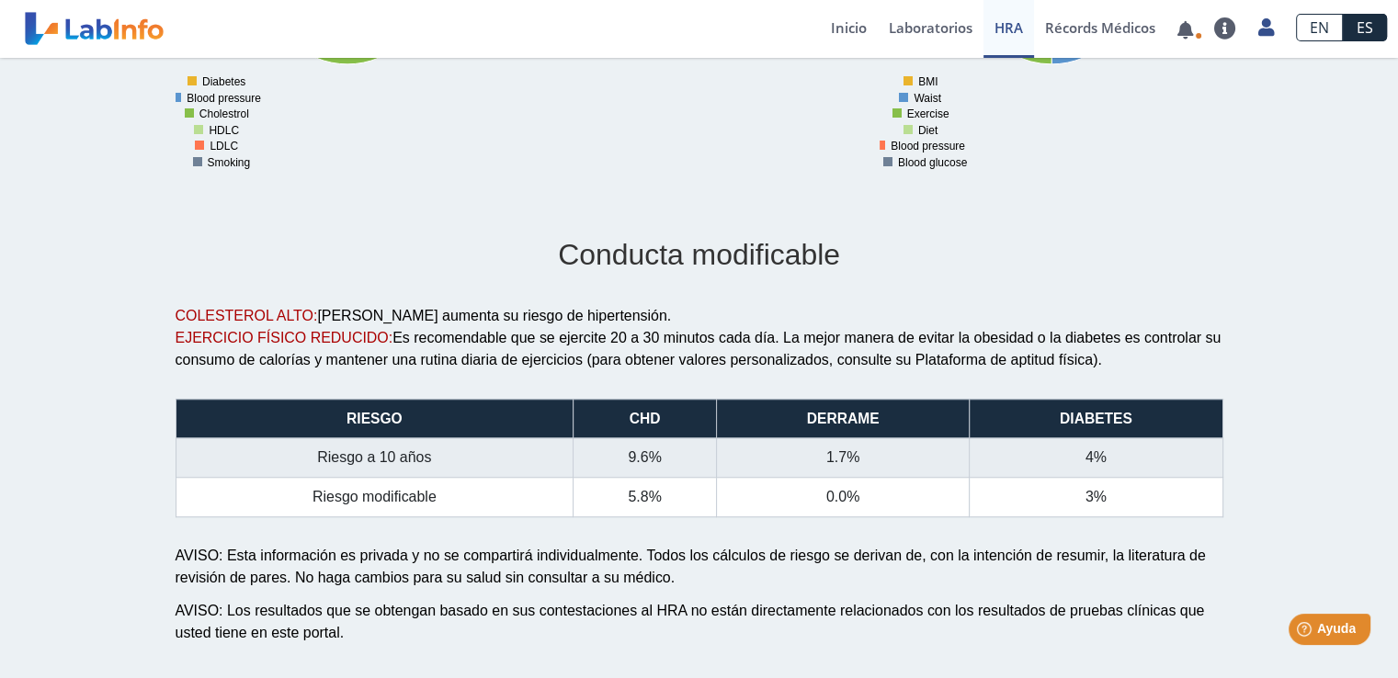
scroll to position [1231, 0]
